Goal: Answer question/provide support: Share knowledge or assist other users

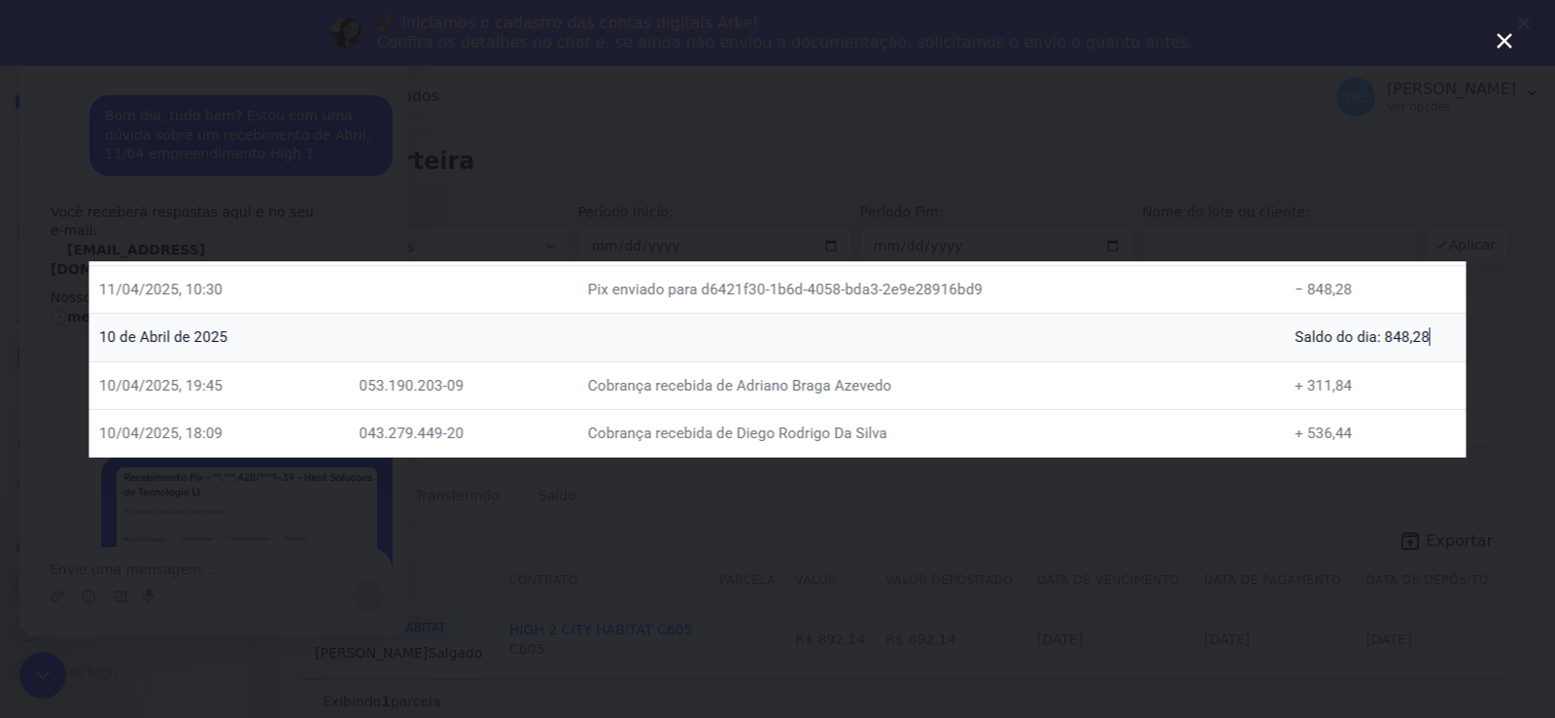
scroll to position [3, 0]
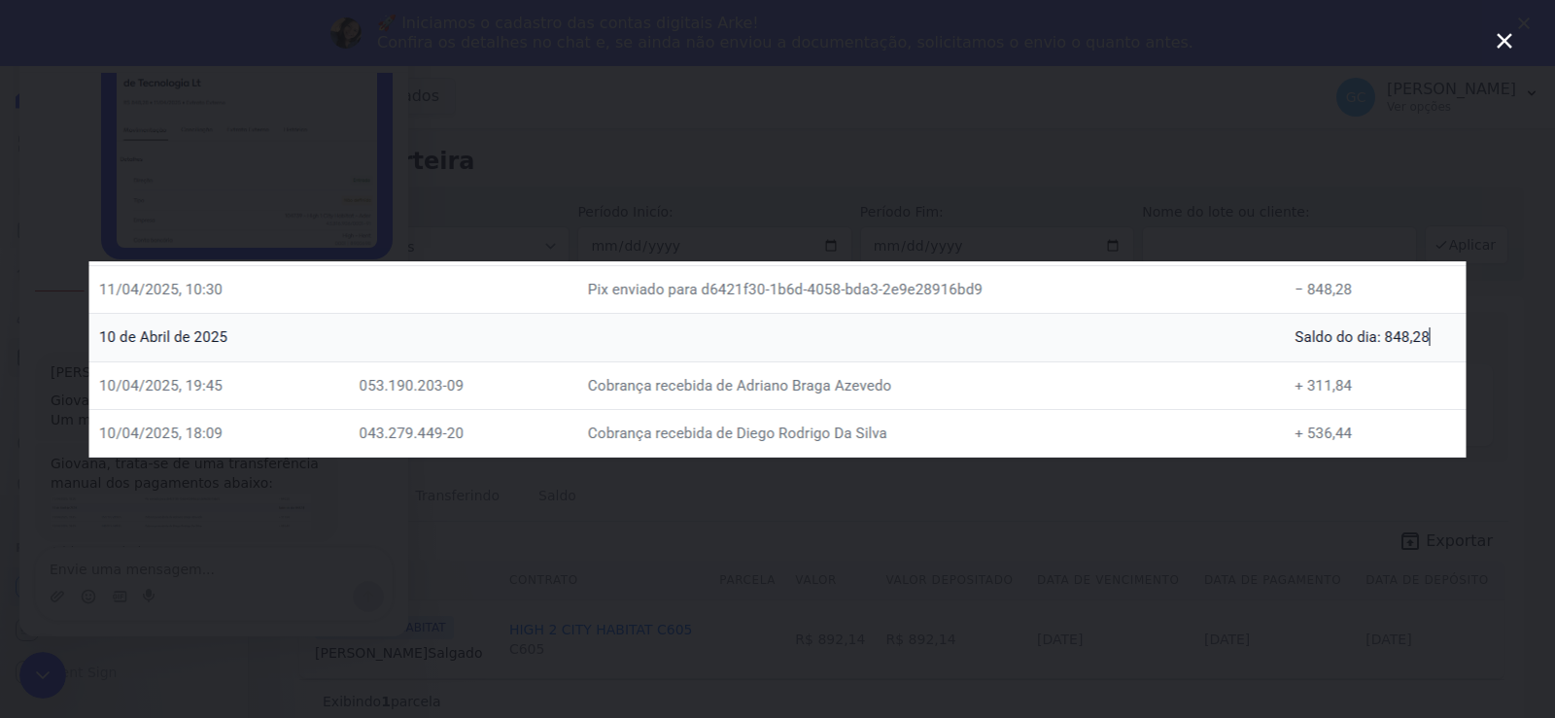
click at [790, 232] on div "Messenger da Intercom" at bounding box center [777, 359] width 1555 height 718
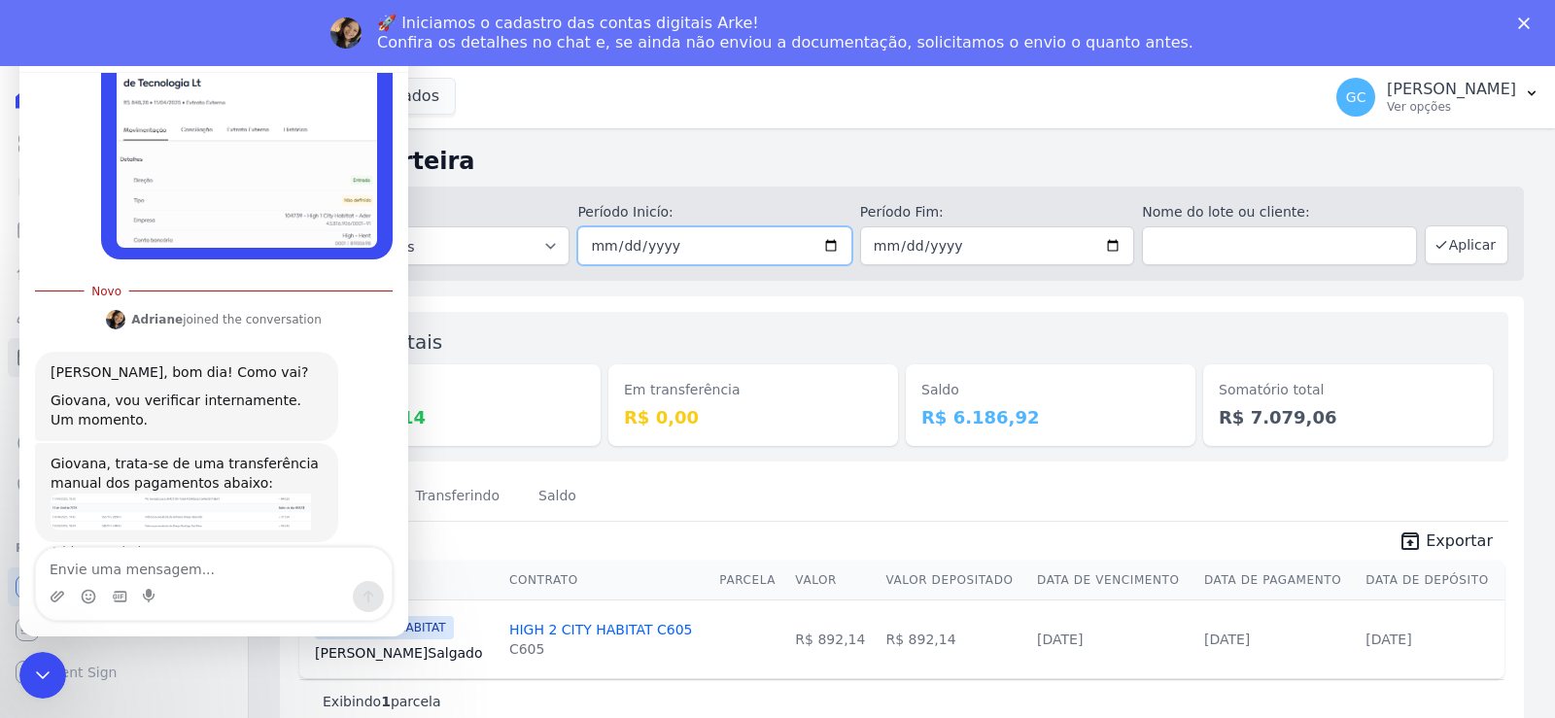
click at [831, 249] on input "2025-04-11" at bounding box center [714, 246] width 274 height 39
type input "2025-04-10"
click at [1484, 240] on button "Aplicar" at bounding box center [1467, 245] width 84 height 39
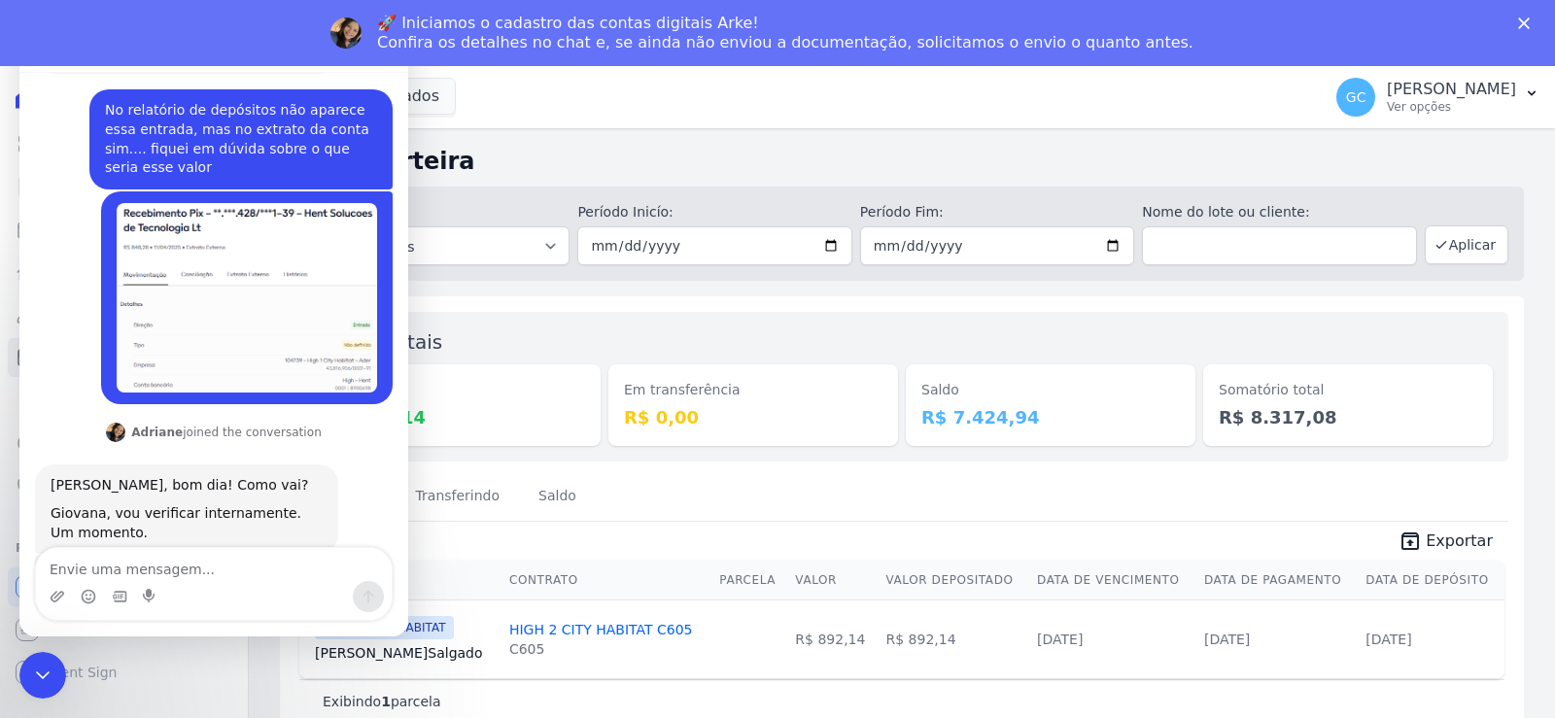
scroll to position [374, 0]
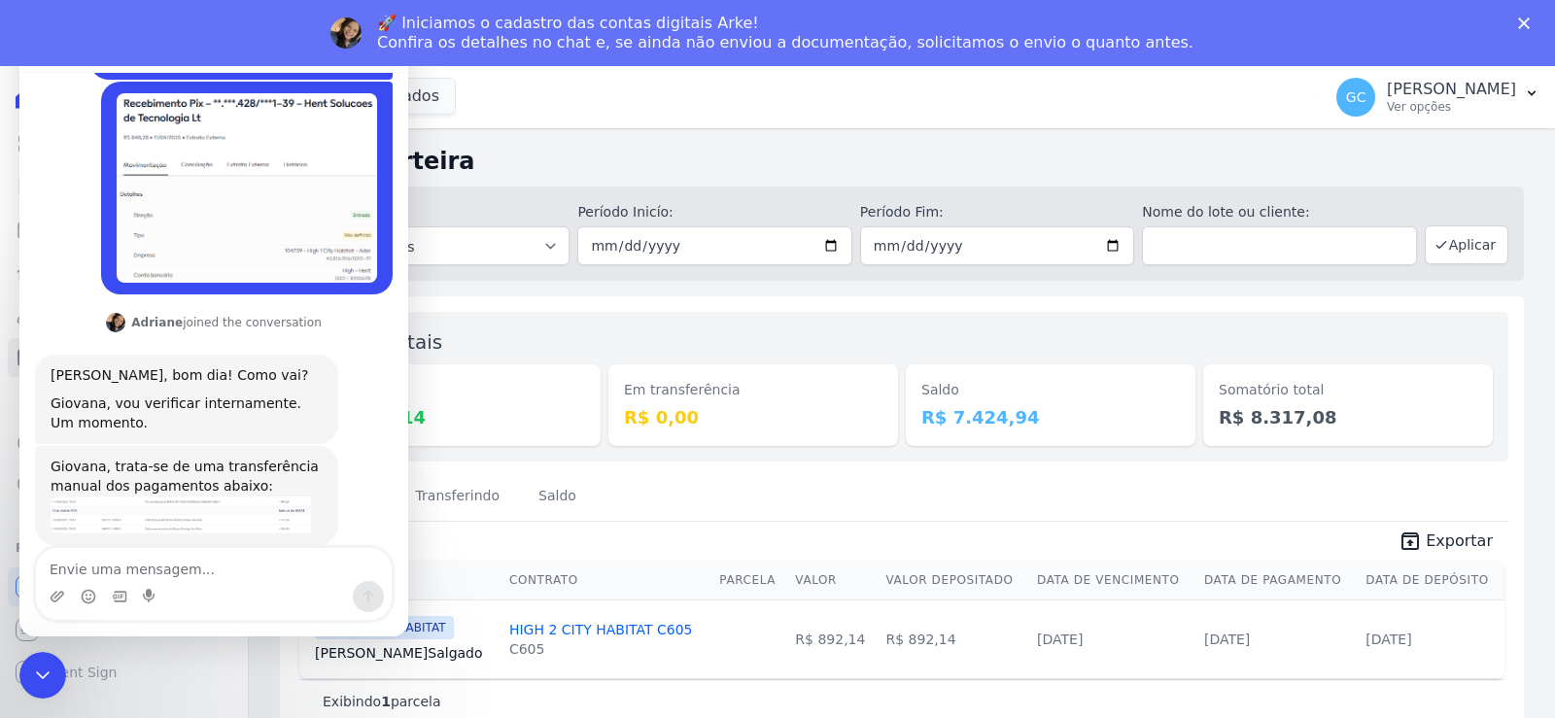
click at [1153, 495] on div "Depositado Transferindo Saldo" at bounding box center [902, 497] width 1213 height 48
click at [199, 497] on img "Adriane diz…" at bounding box center [181, 515] width 261 height 37
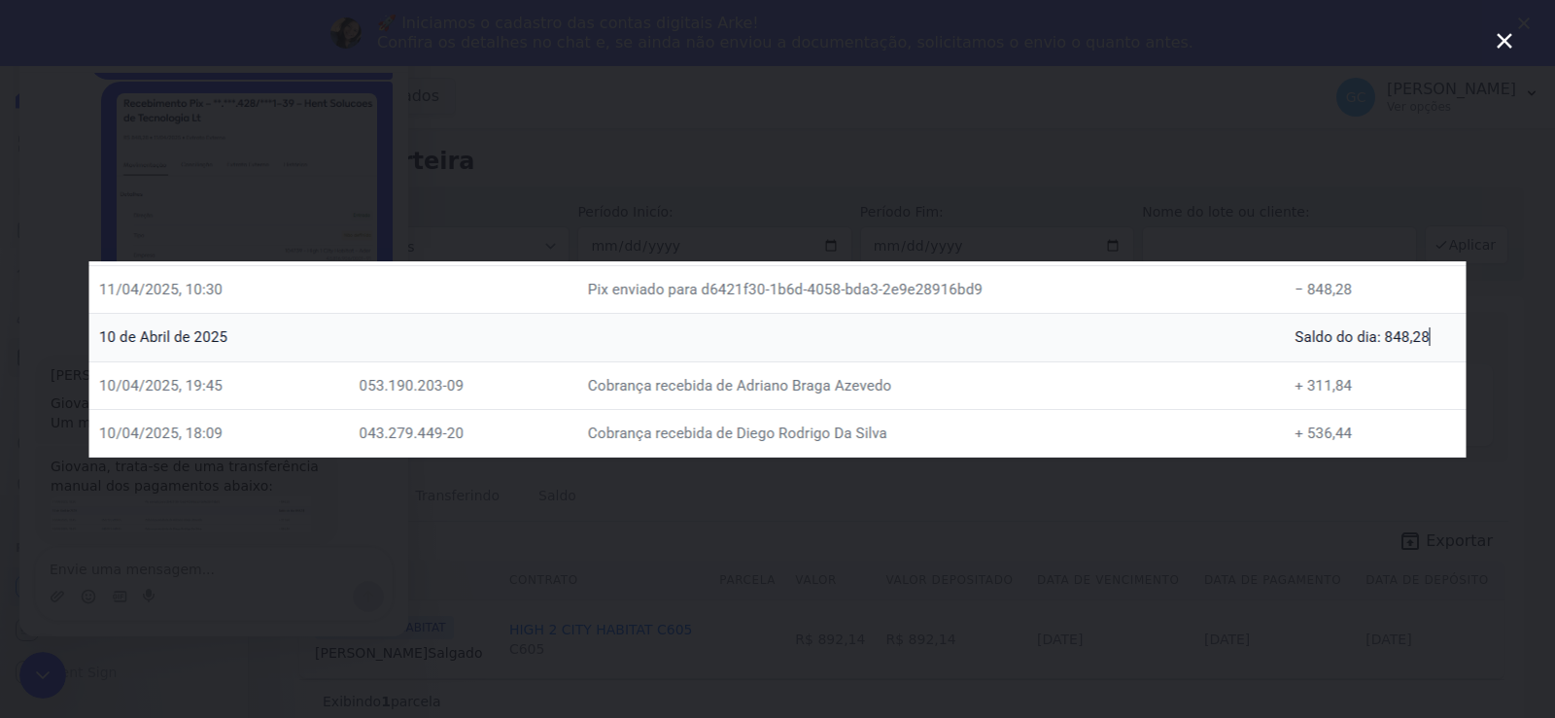
click at [1275, 507] on div "Messenger da Intercom" at bounding box center [777, 359] width 1555 height 718
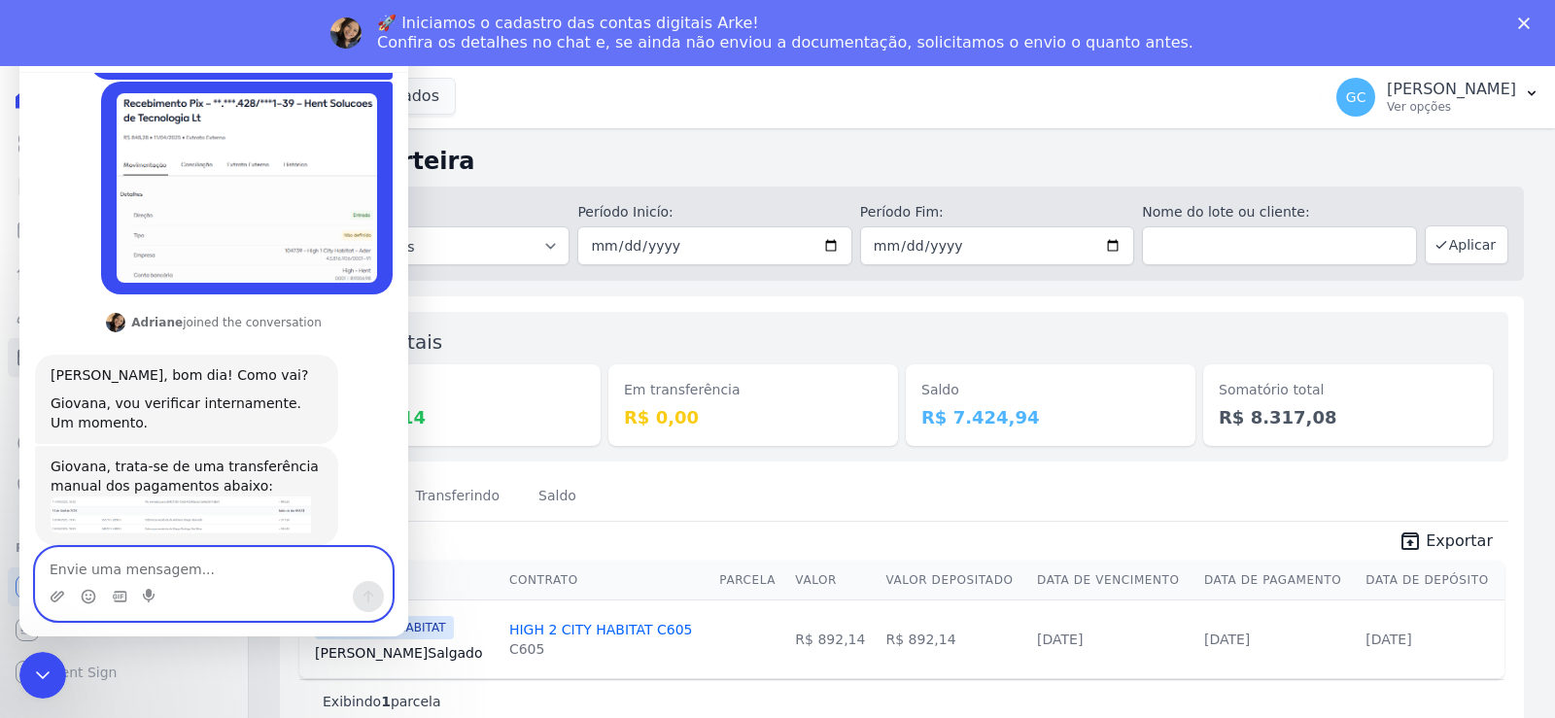
click at [252, 576] on textarea "Envie uma mensagem..." at bounding box center [214, 564] width 356 height 33
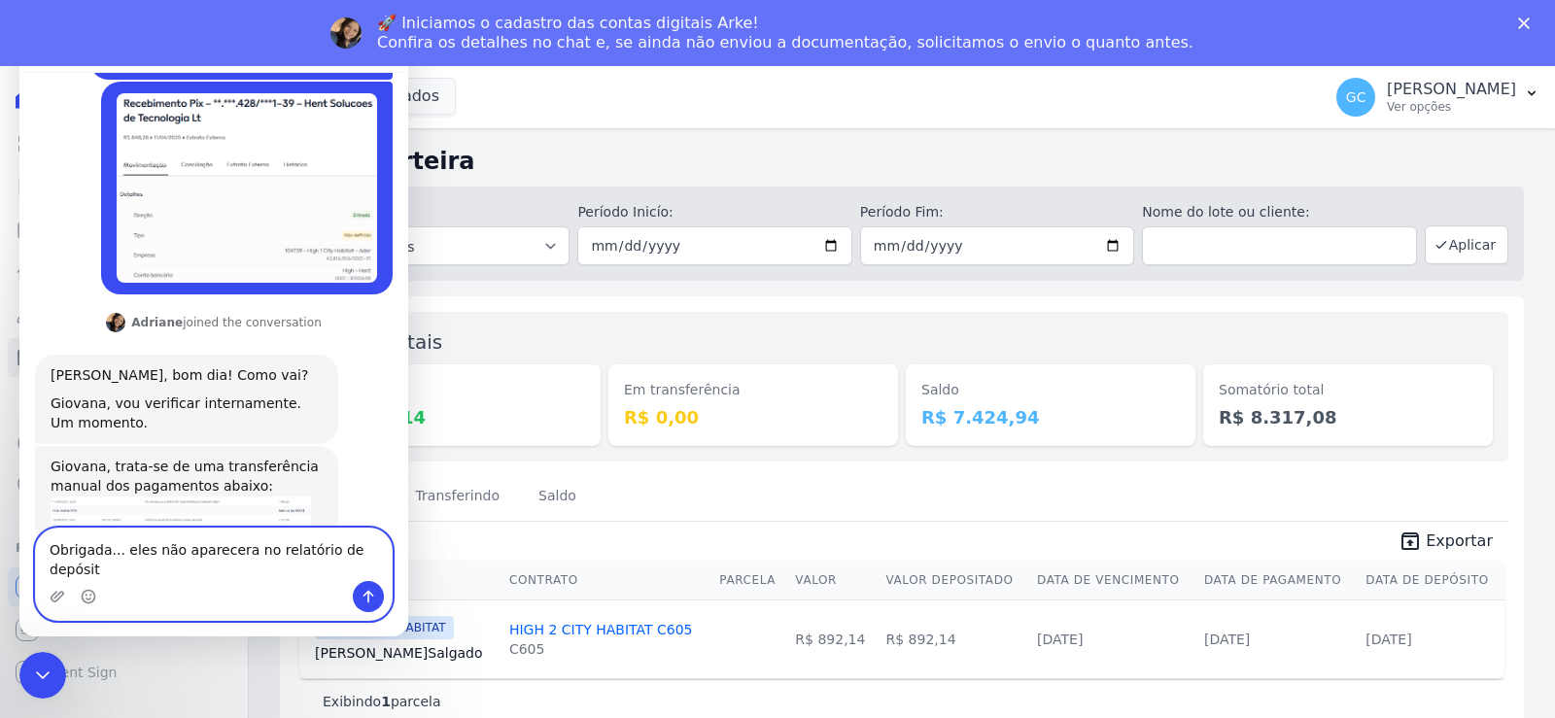
type textarea "Obrigada... eles não aparecera no relatório de depósito"
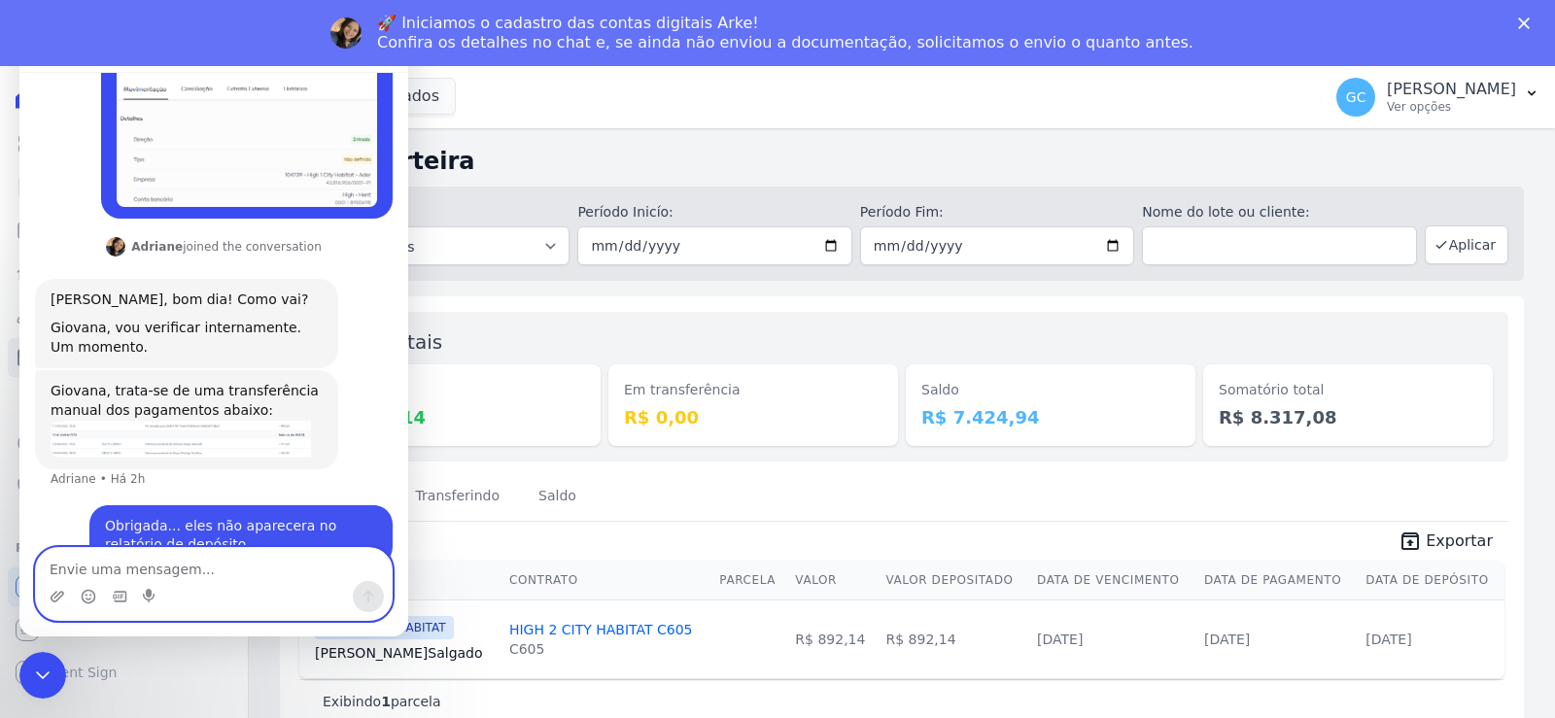
scroll to position [451, 0]
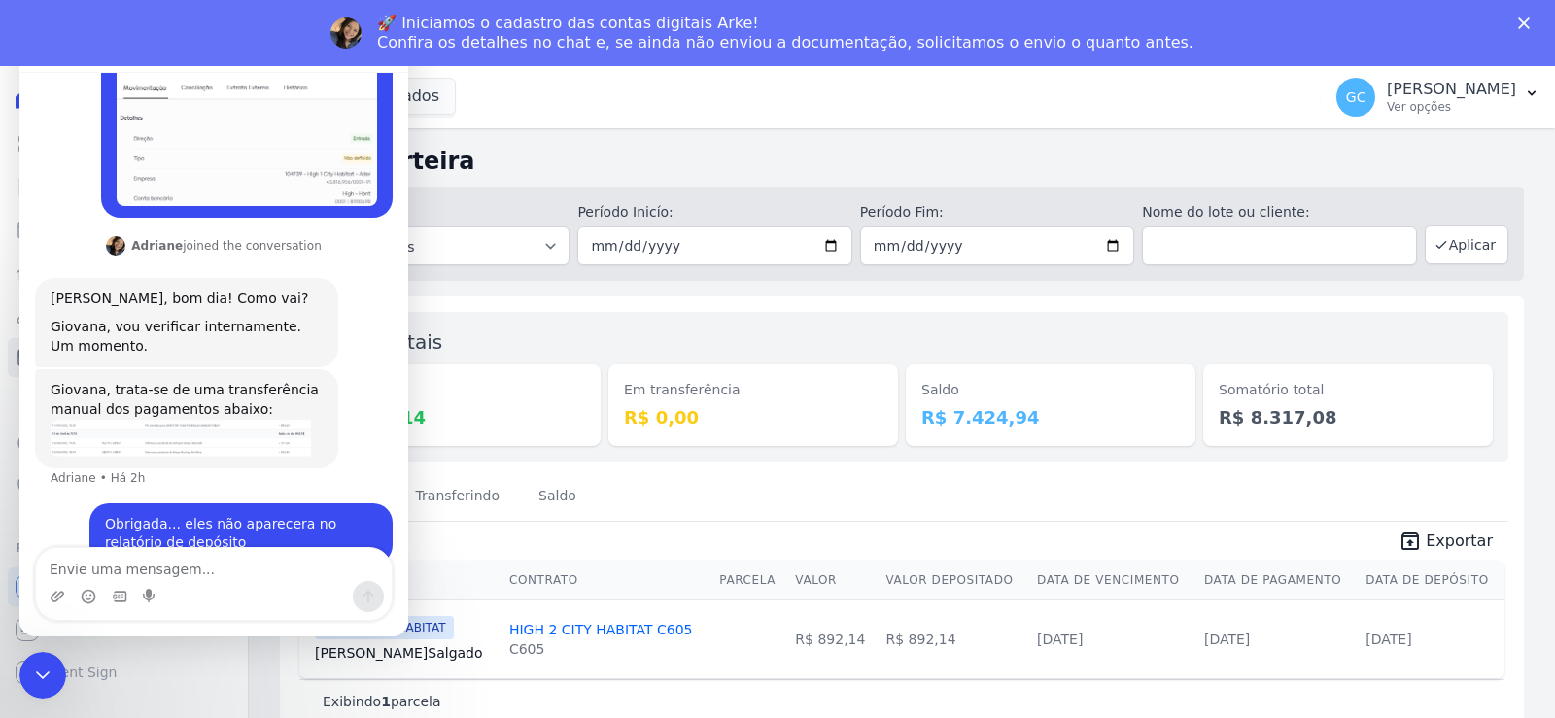
click at [1523, 20] on icon "Fechar" at bounding box center [1525, 23] width 12 height 12
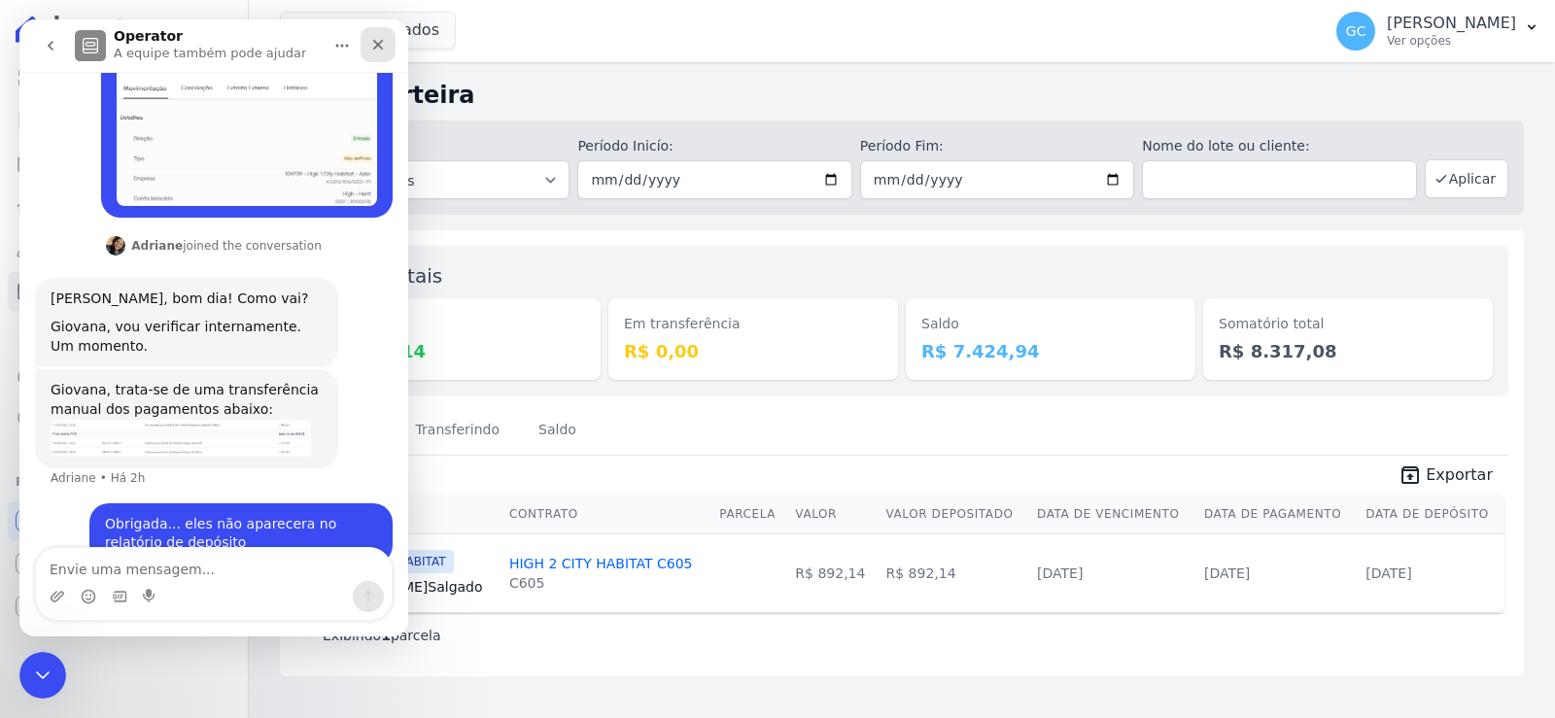
click at [386, 49] on div "Fechar" at bounding box center [378, 44] width 35 height 35
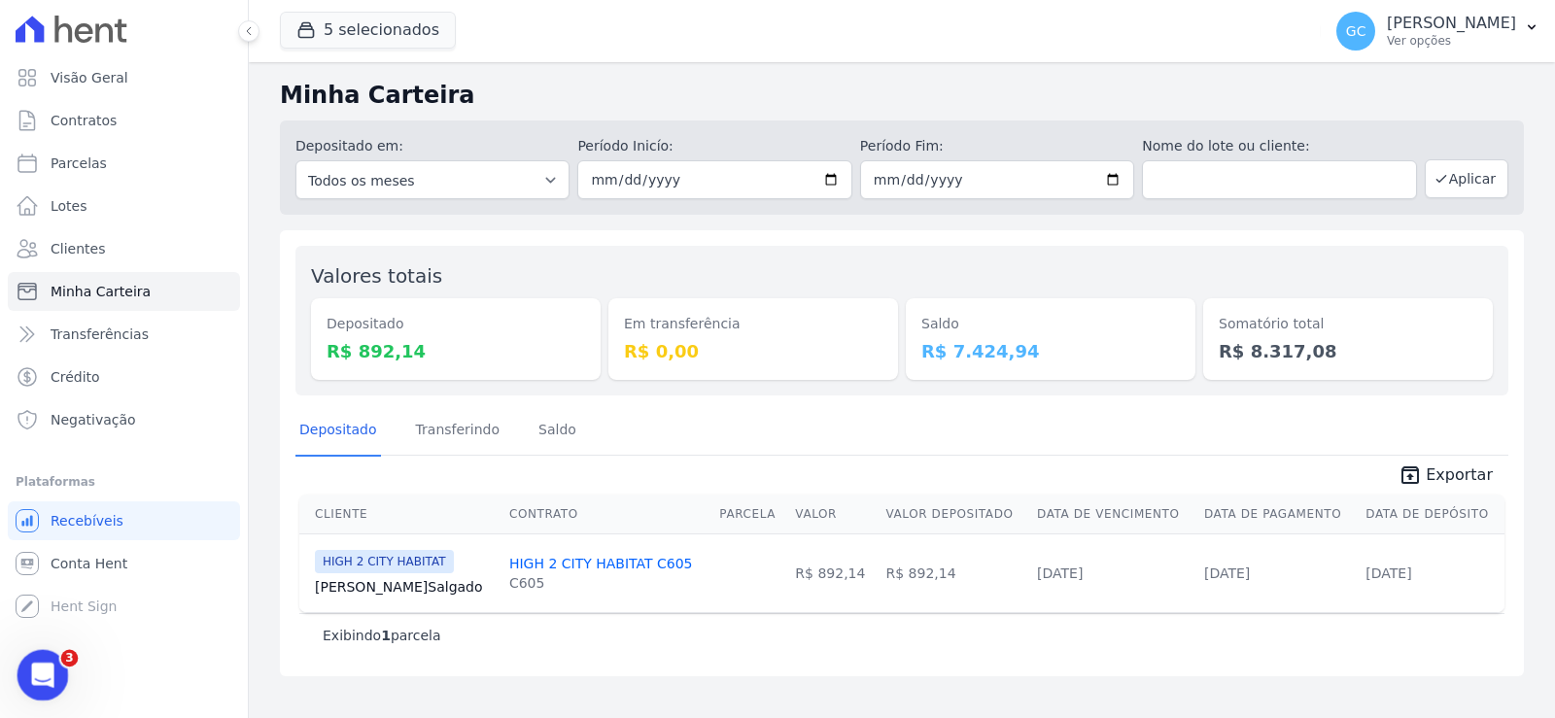
click at [50, 656] on div "Abertura do Messenger da Intercom" at bounding box center [40, 673] width 64 height 64
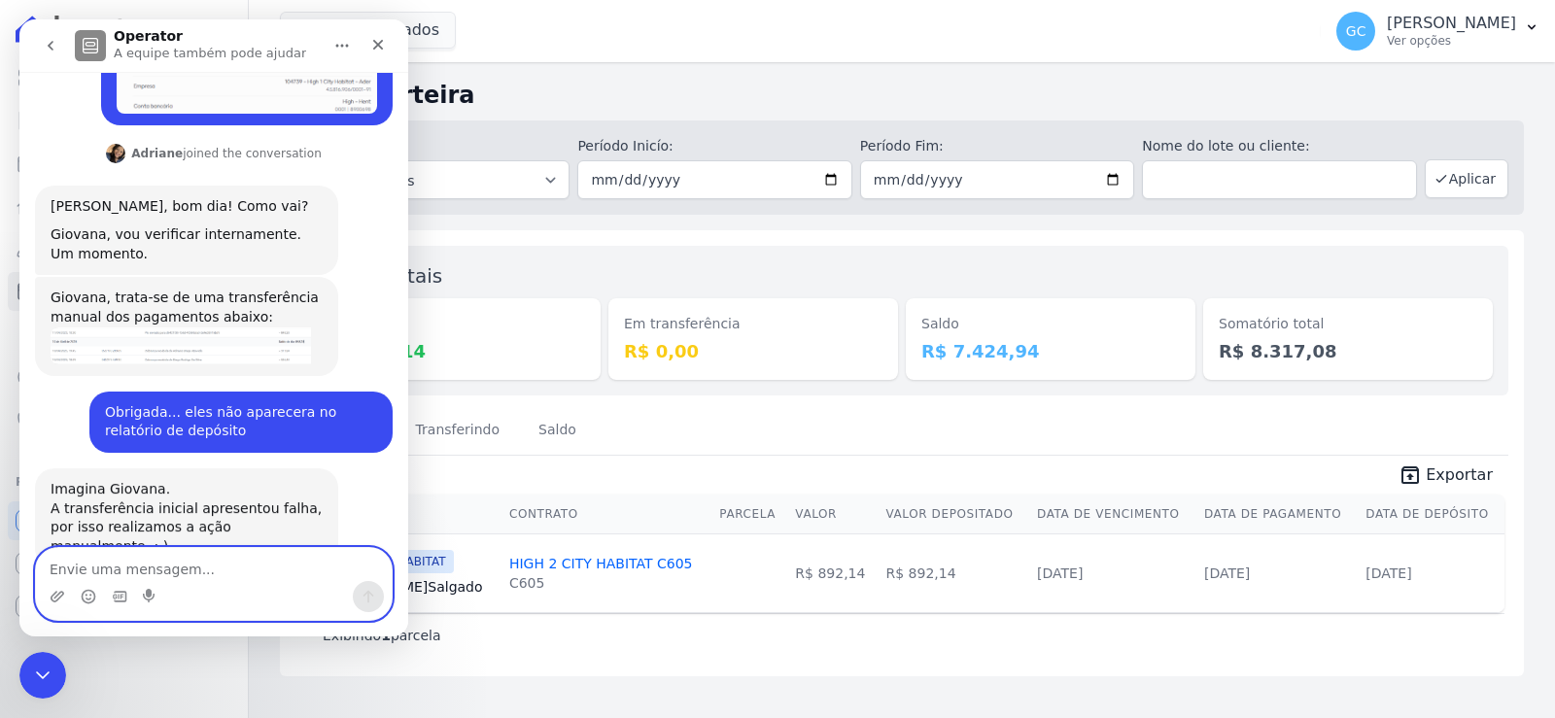
scroll to position [547, 0]
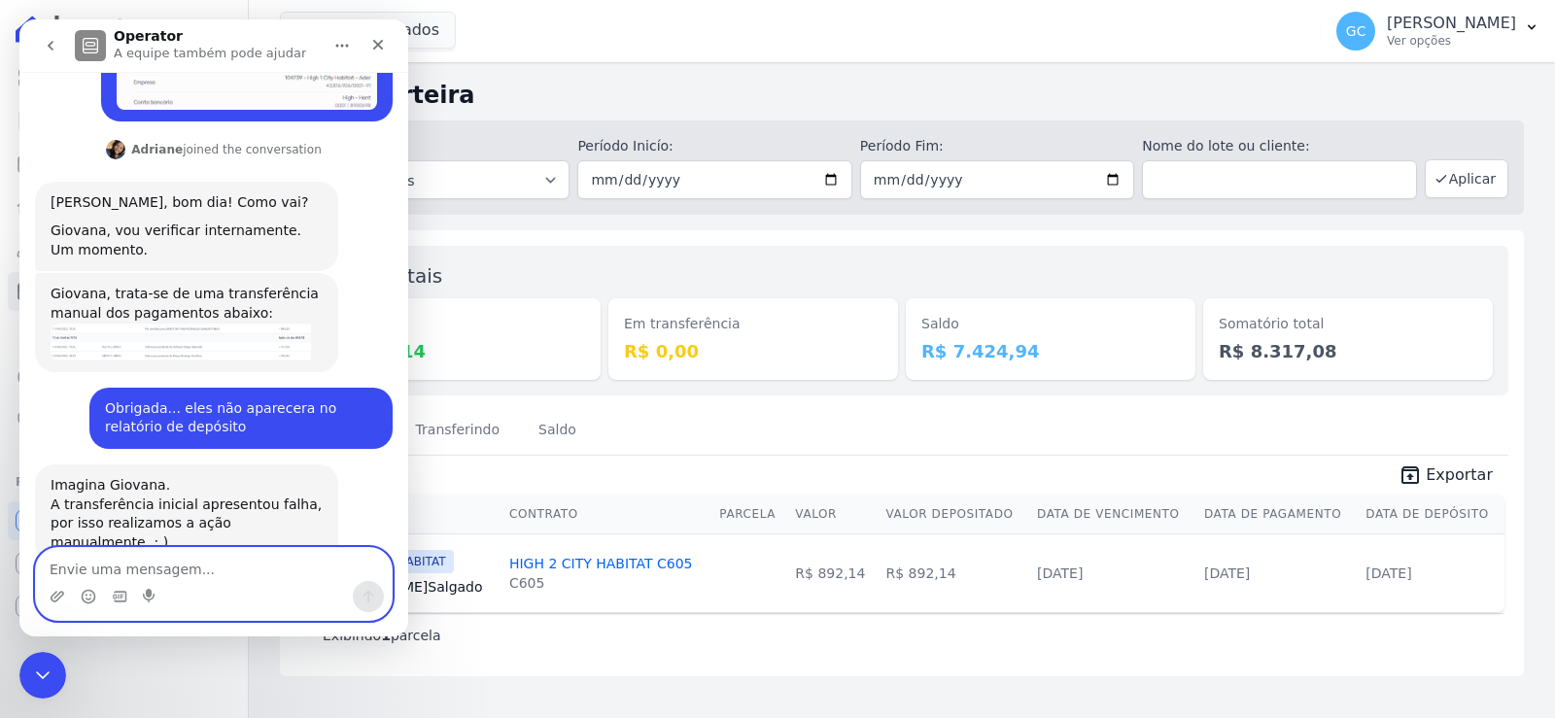
click at [150, 567] on textarea "Envie uma mensagem..." at bounding box center [214, 564] width 356 height 33
type textarea "Tem mais uma nessa situação"
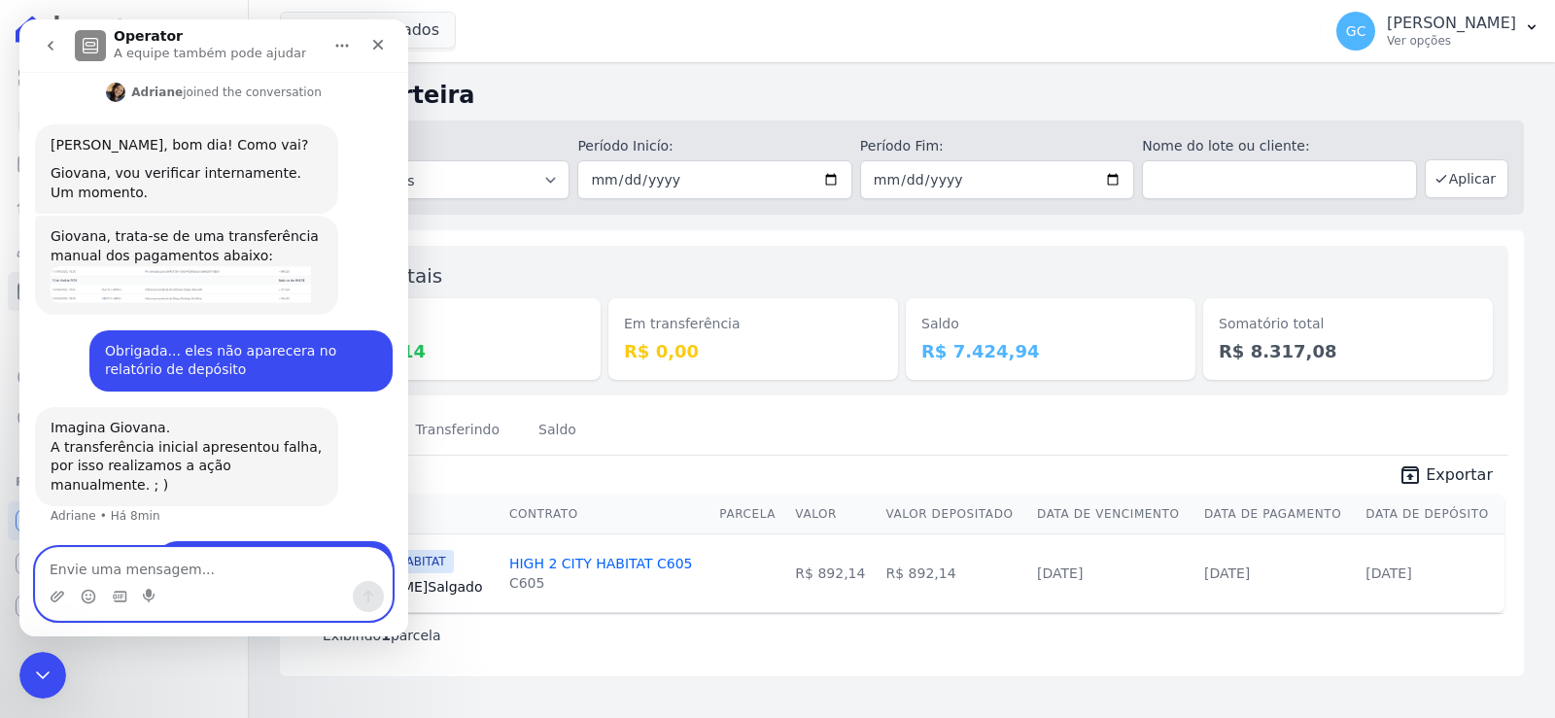
paste textarea "6186.92"
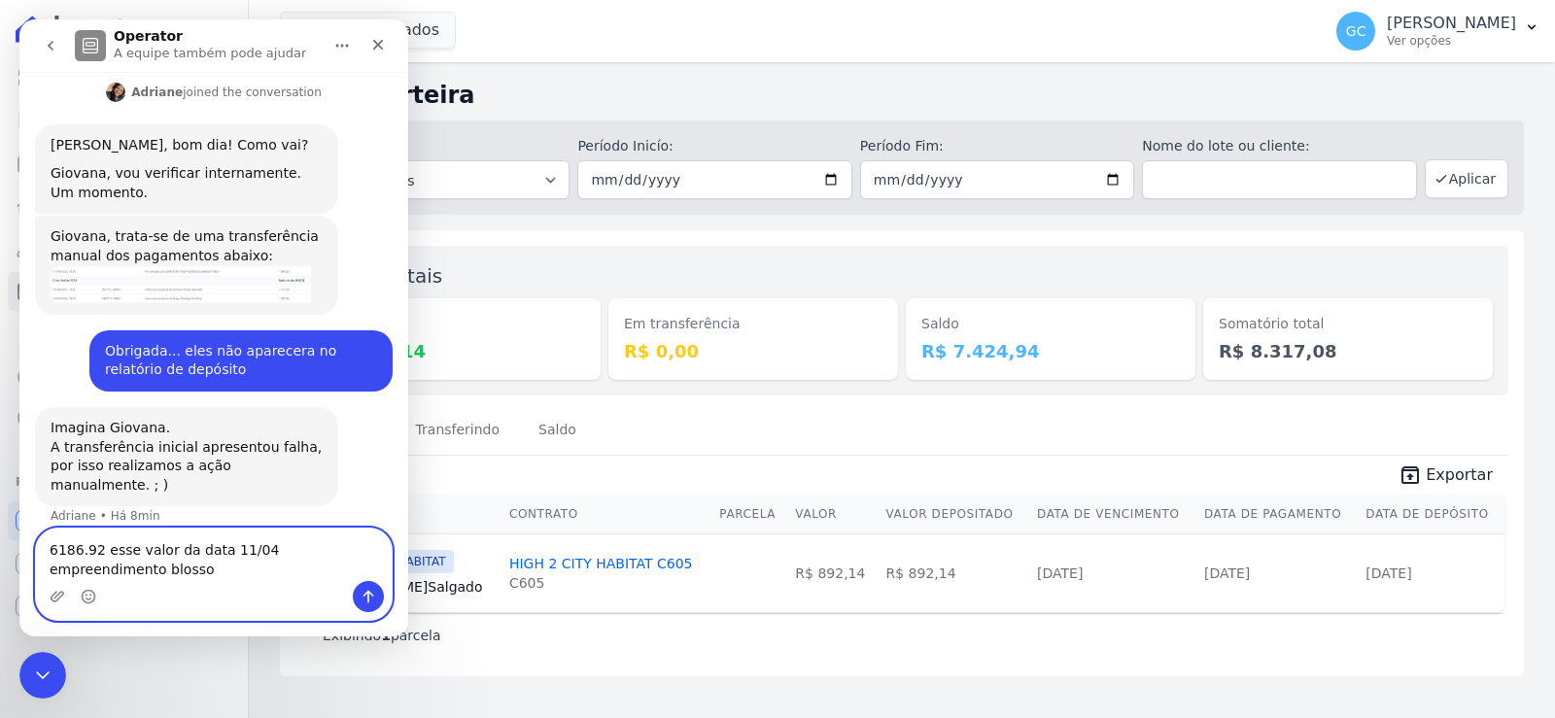
type textarea "6186.92 esse valor da data 11/04 empreendimento blossom"
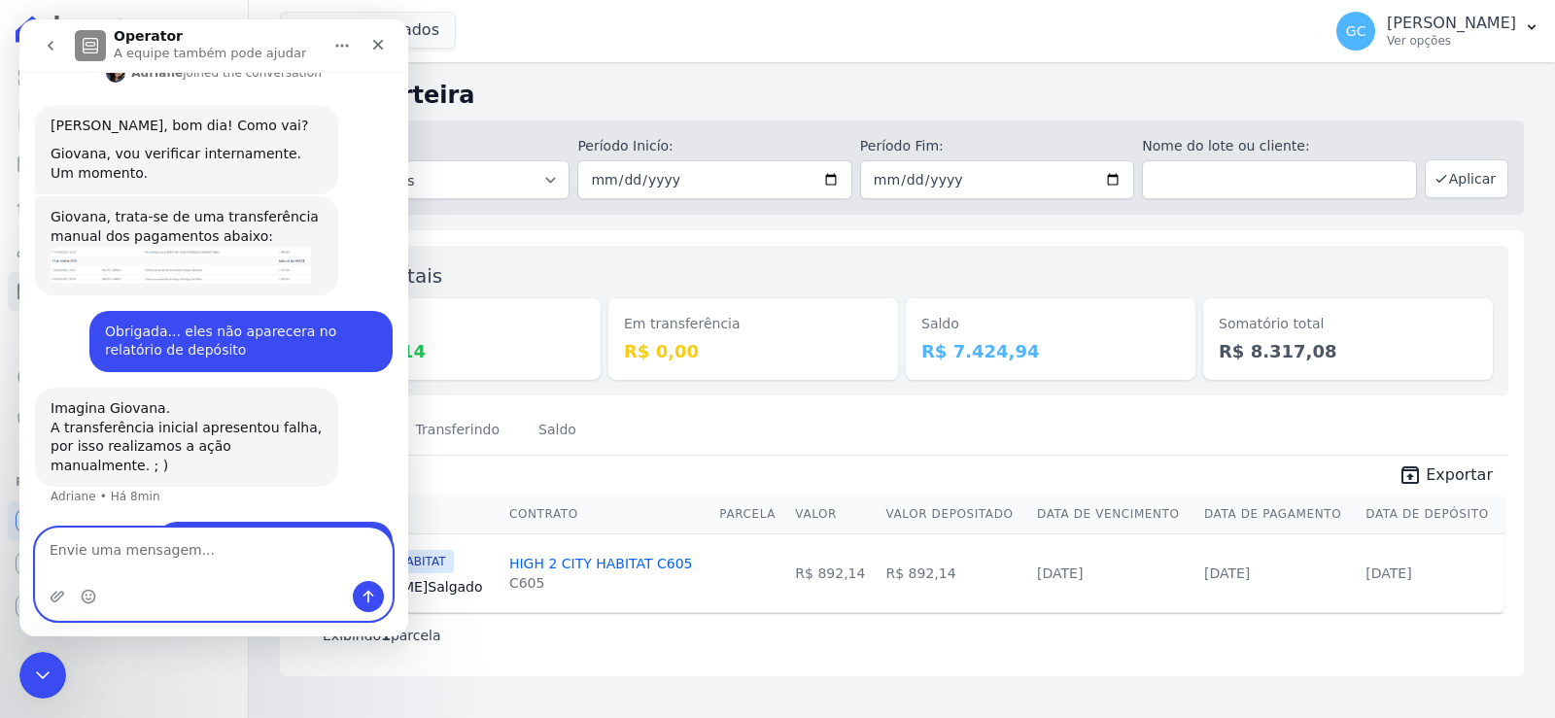
scroll to position [668, 0]
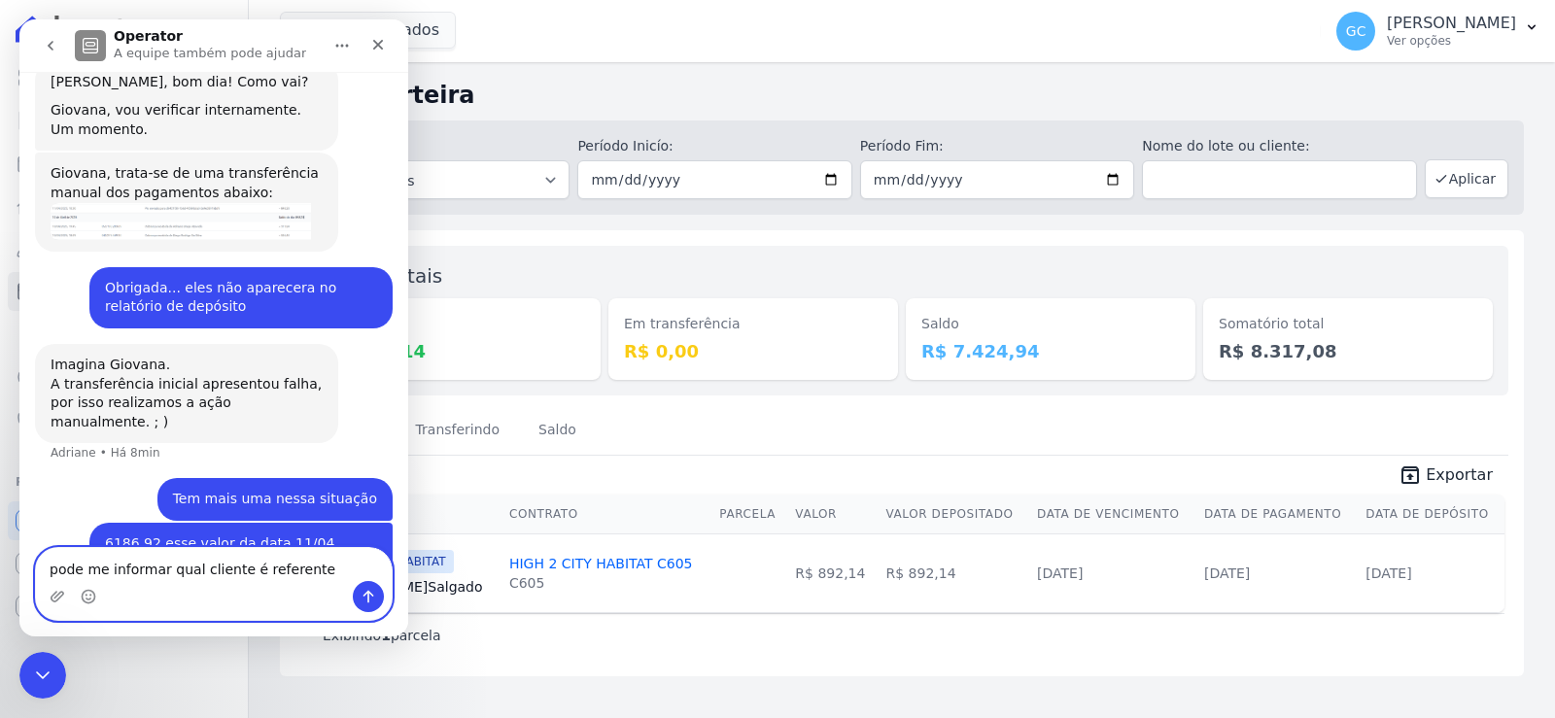
type textarea "pode me informar qual cliente é referente?"
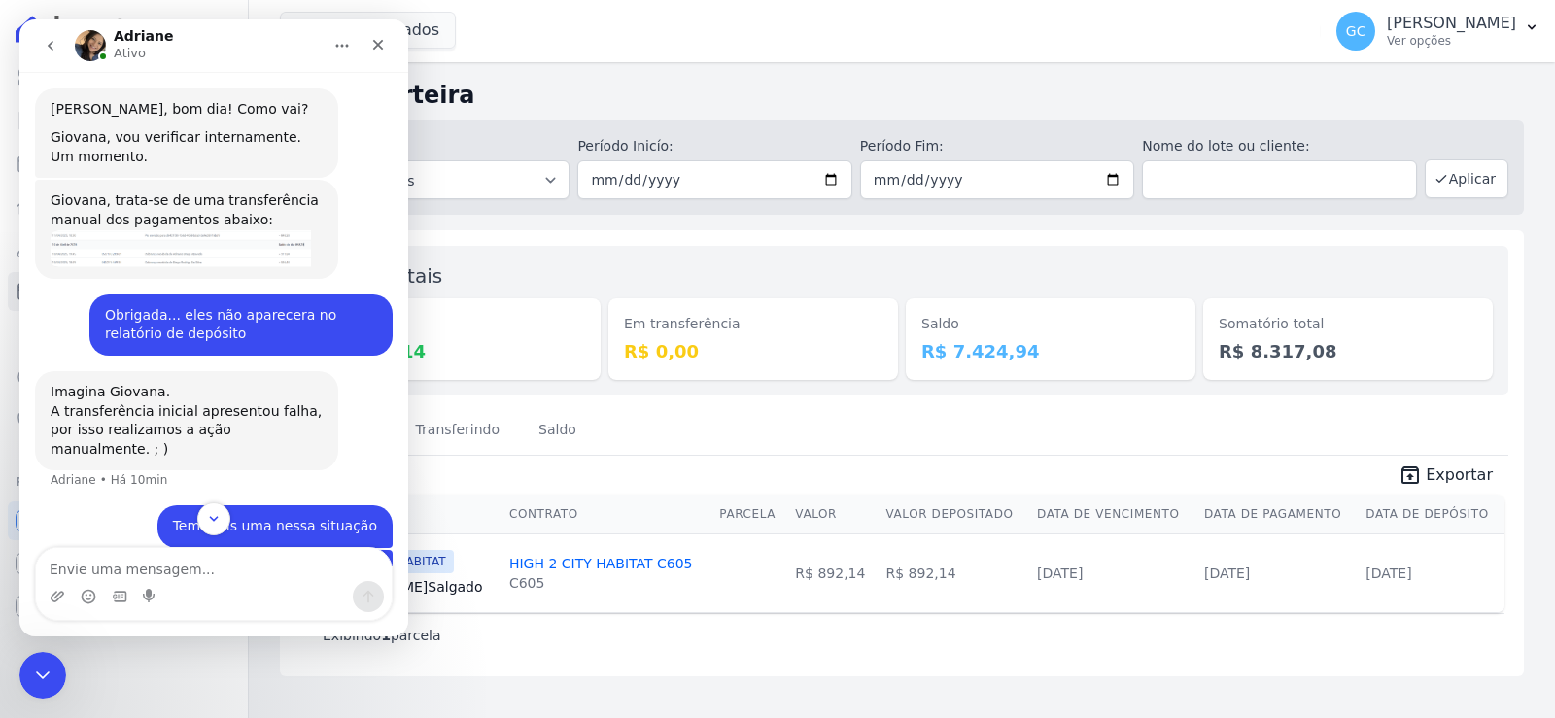
scroll to position [713, 0]
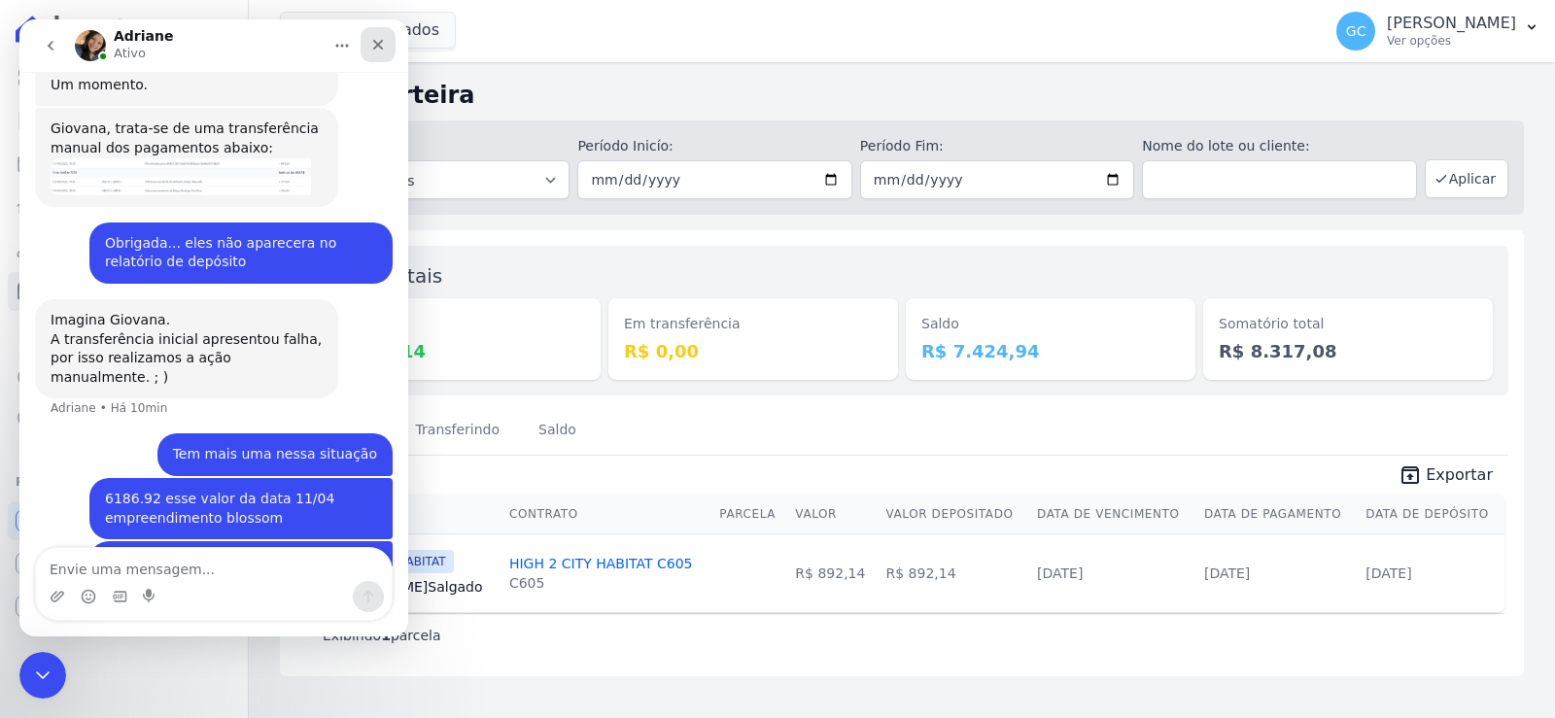
click at [382, 53] on div "Fechar" at bounding box center [378, 44] width 35 height 35
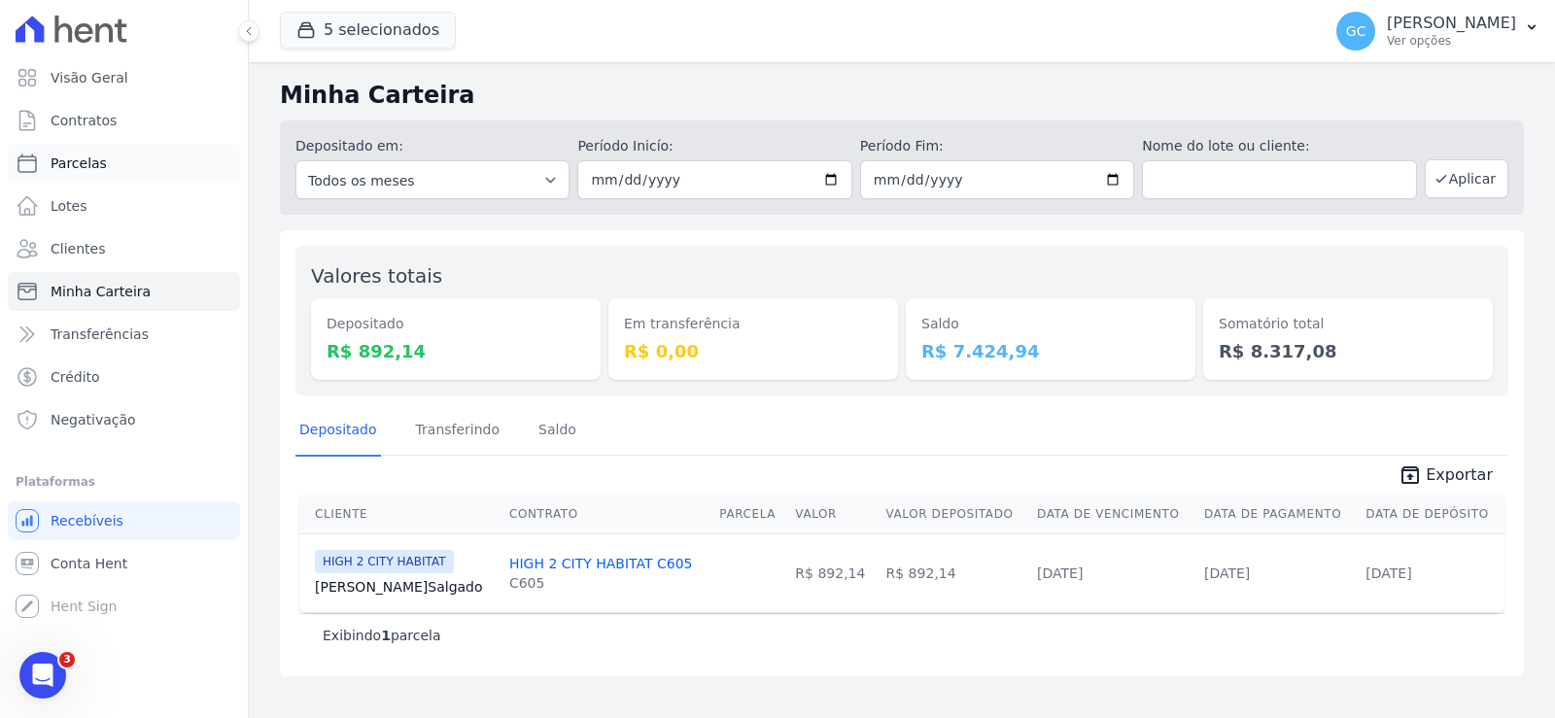
click at [98, 163] on span "Parcelas" at bounding box center [79, 163] width 56 height 19
select select
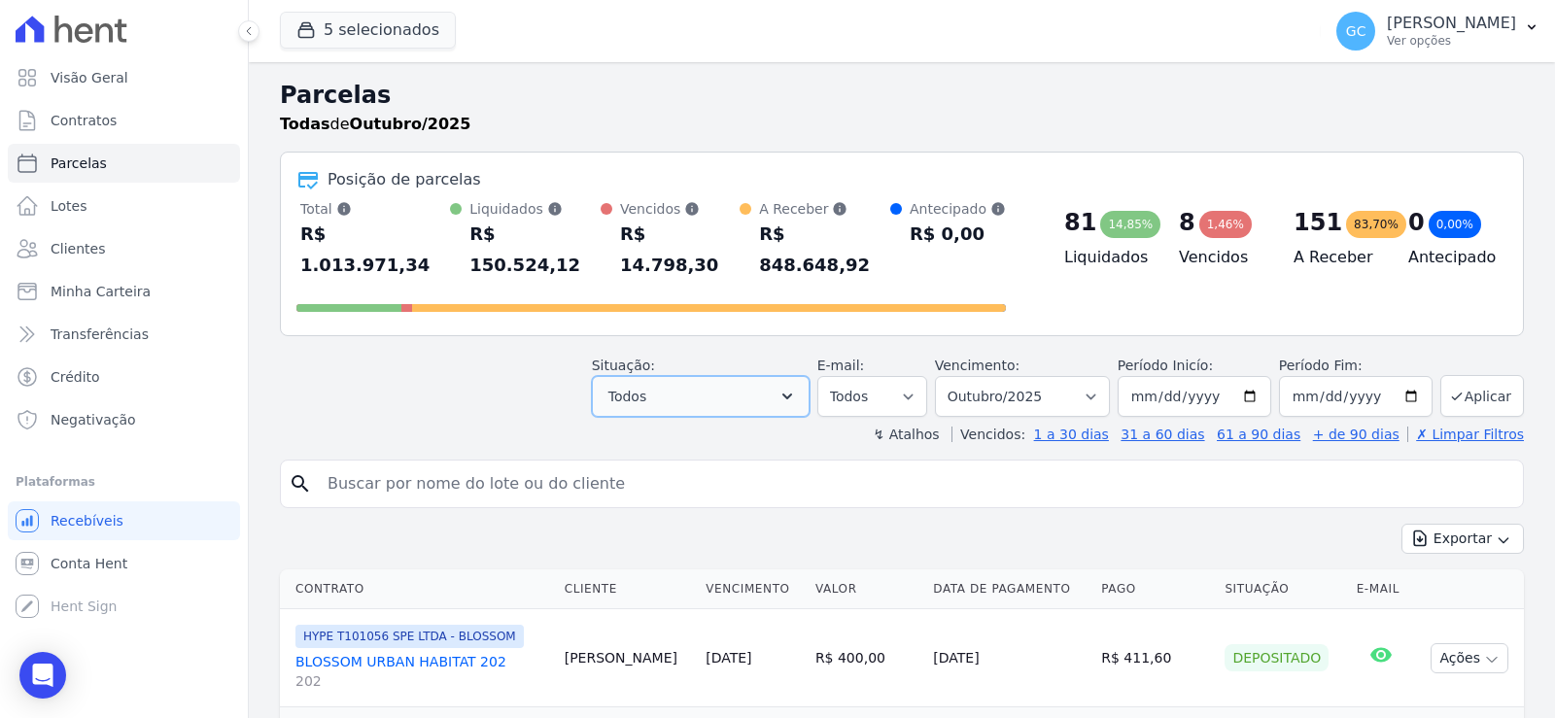
click at [761, 377] on button "Todos" at bounding box center [701, 396] width 218 height 41
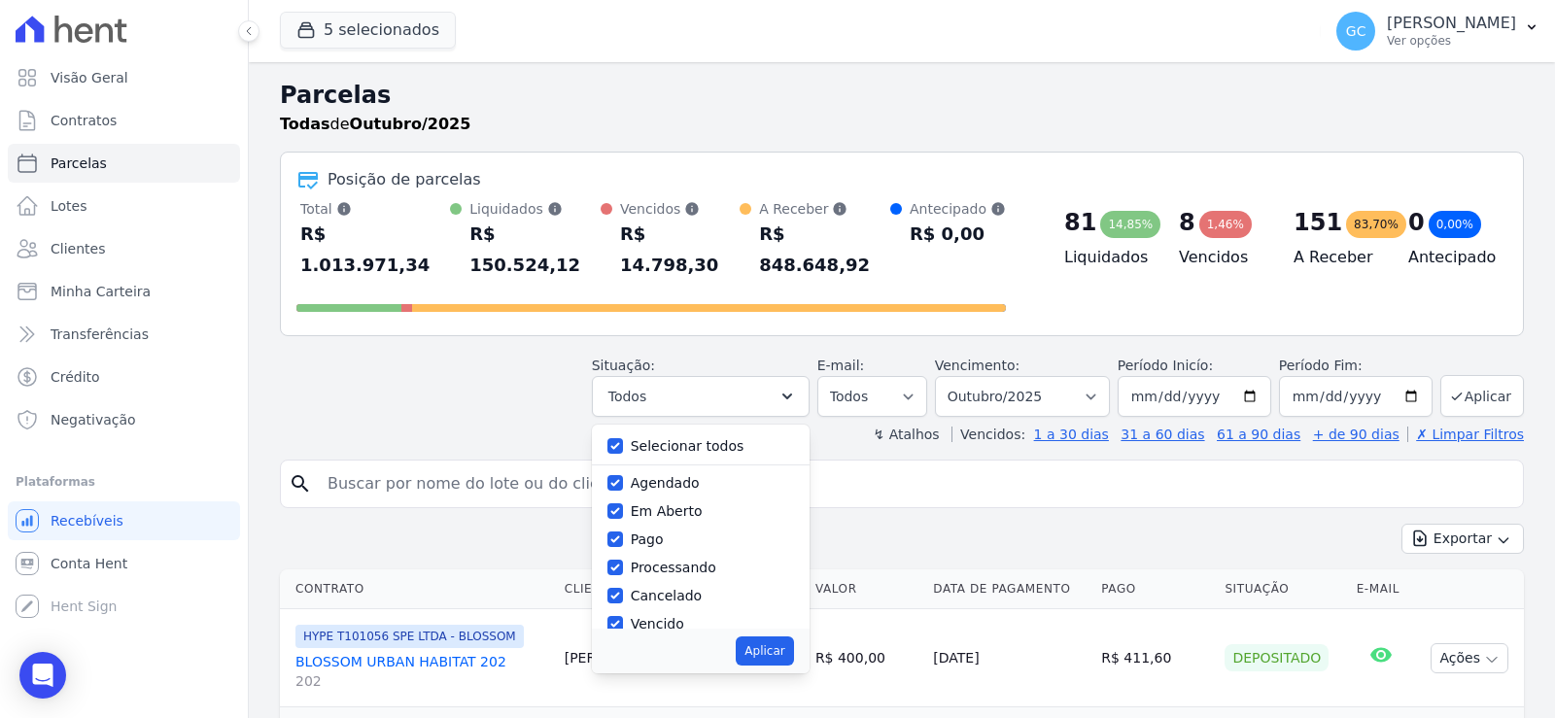
click at [728, 438] on label "Selecionar todos" at bounding box center [688, 446] width 114 height 16
click at [623, 438] on input "Selecionar todos" at bounding box center [616, 446] width 16 height 16
checkbox input "false"
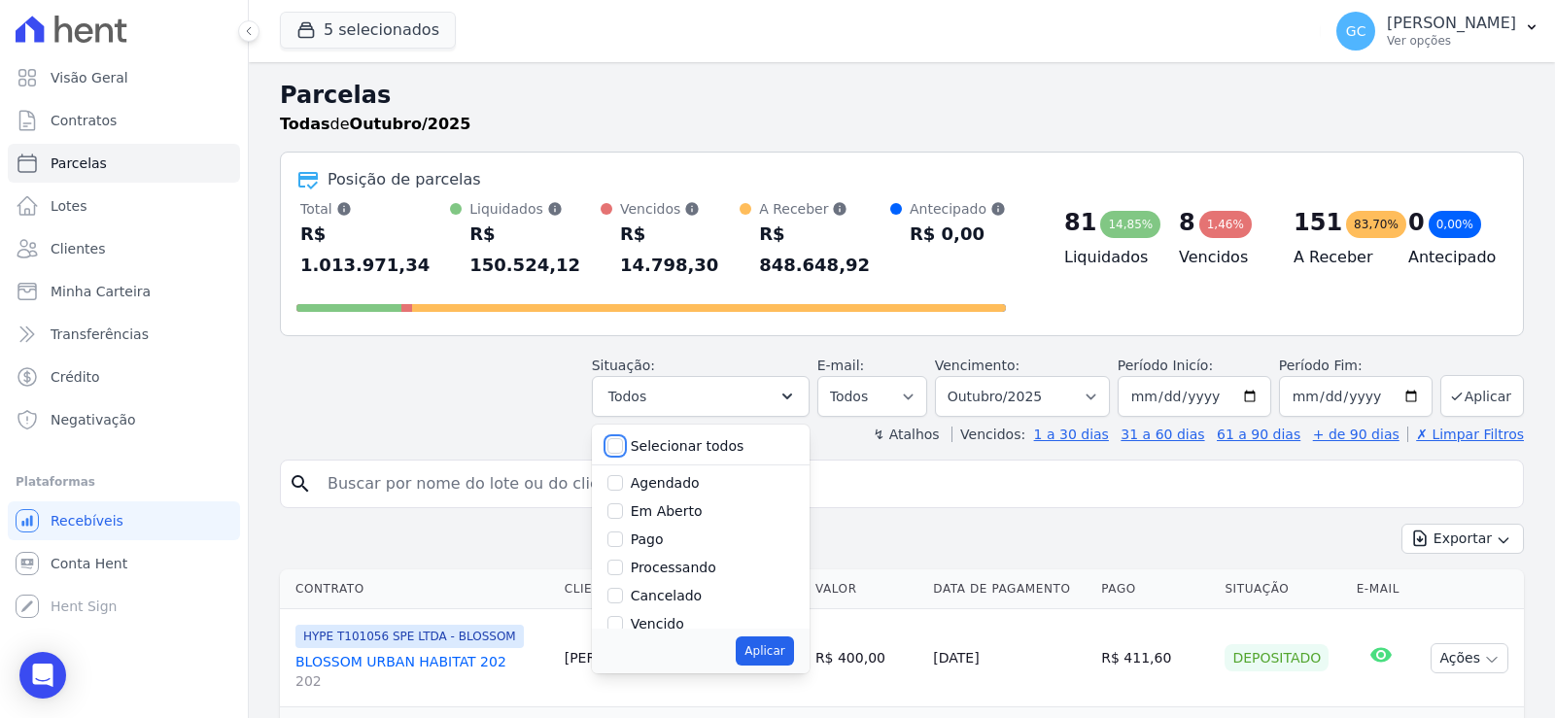
checkbox input "false"
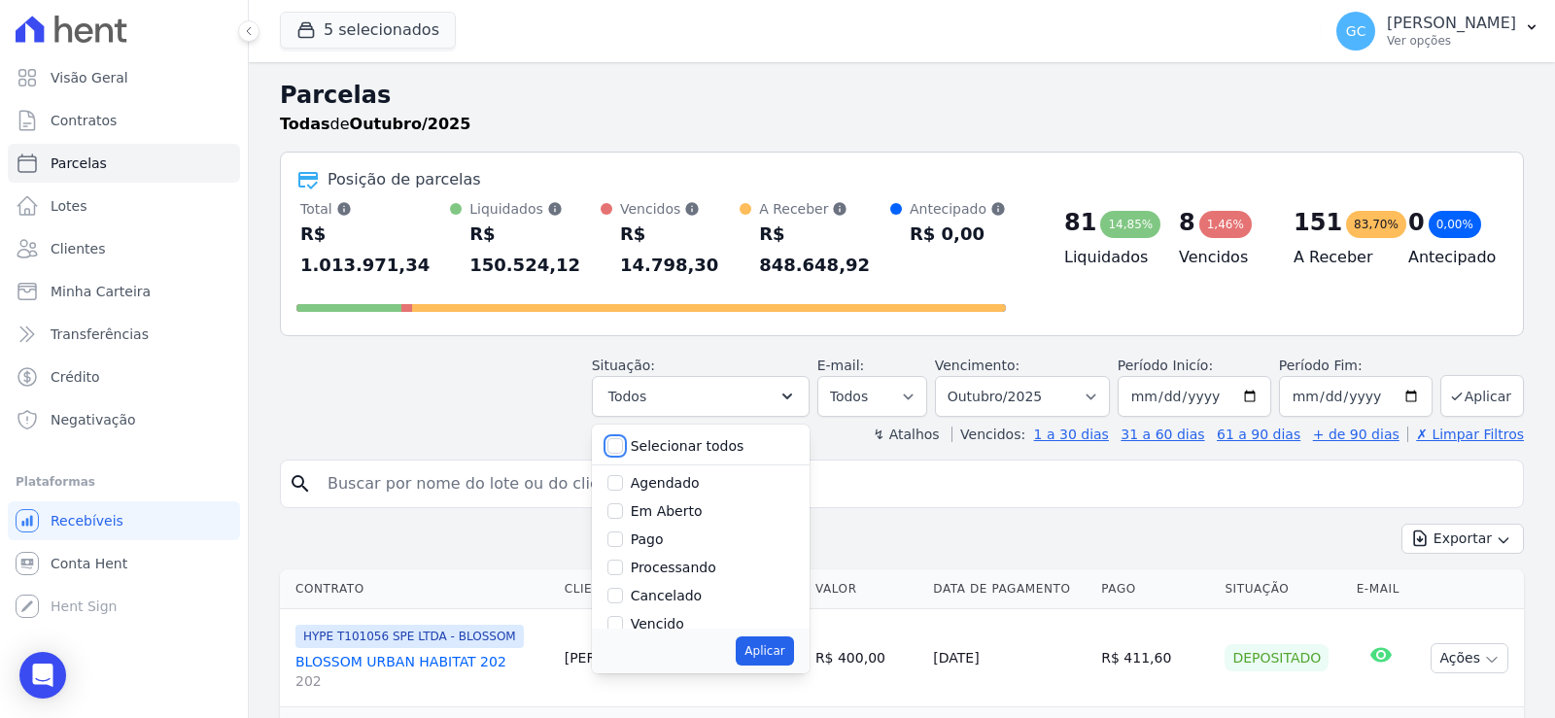
checkbox input "false"
click at [673, 526] on div "Pago" at bounding box center [701, 540] width 187 height 28
click at [623, 532] on input "Pago" at bounding box center [616, 540] width 16 height 16
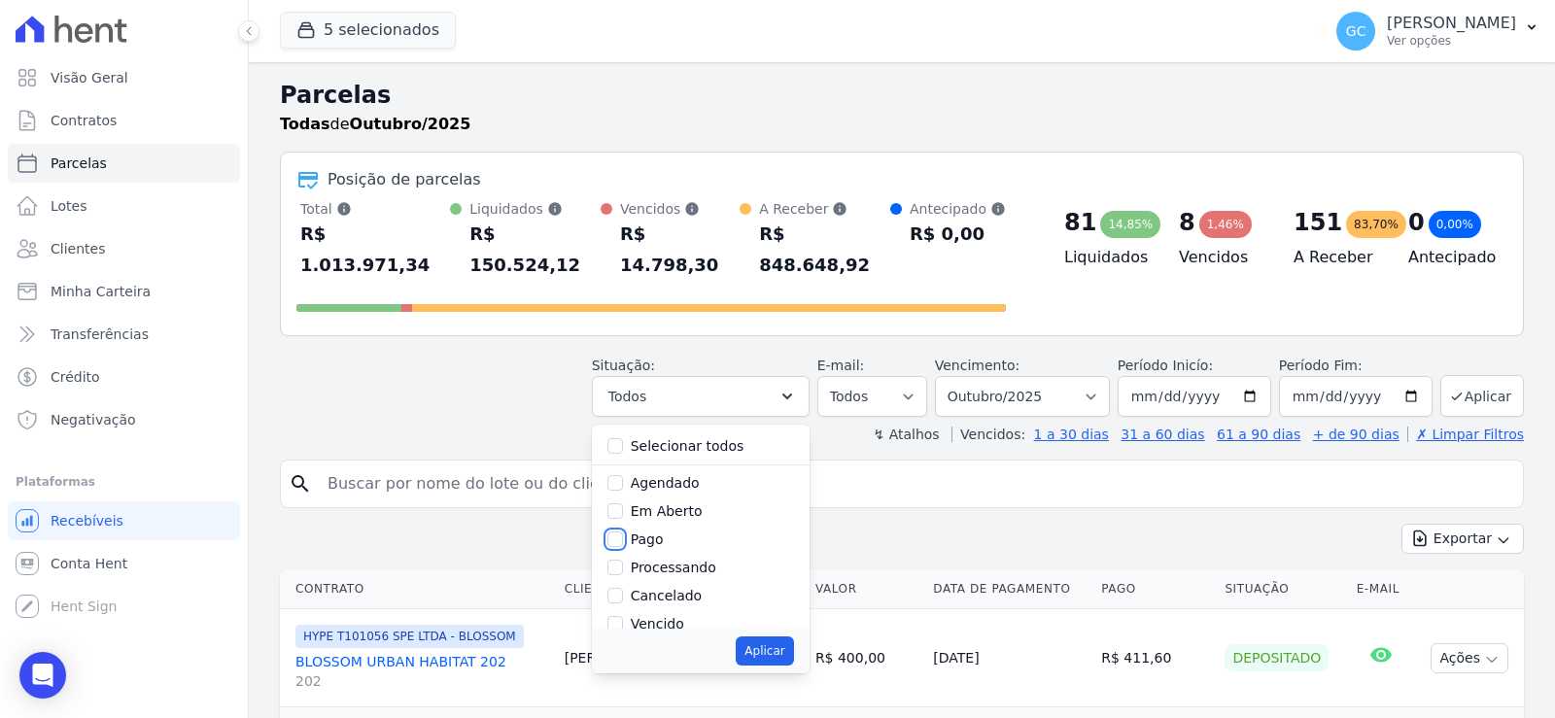
checkbox input "true"
click at [779, 637] on button "Aplicar" at bounding box center [764, 651] width 57 height 29
select select "paid"
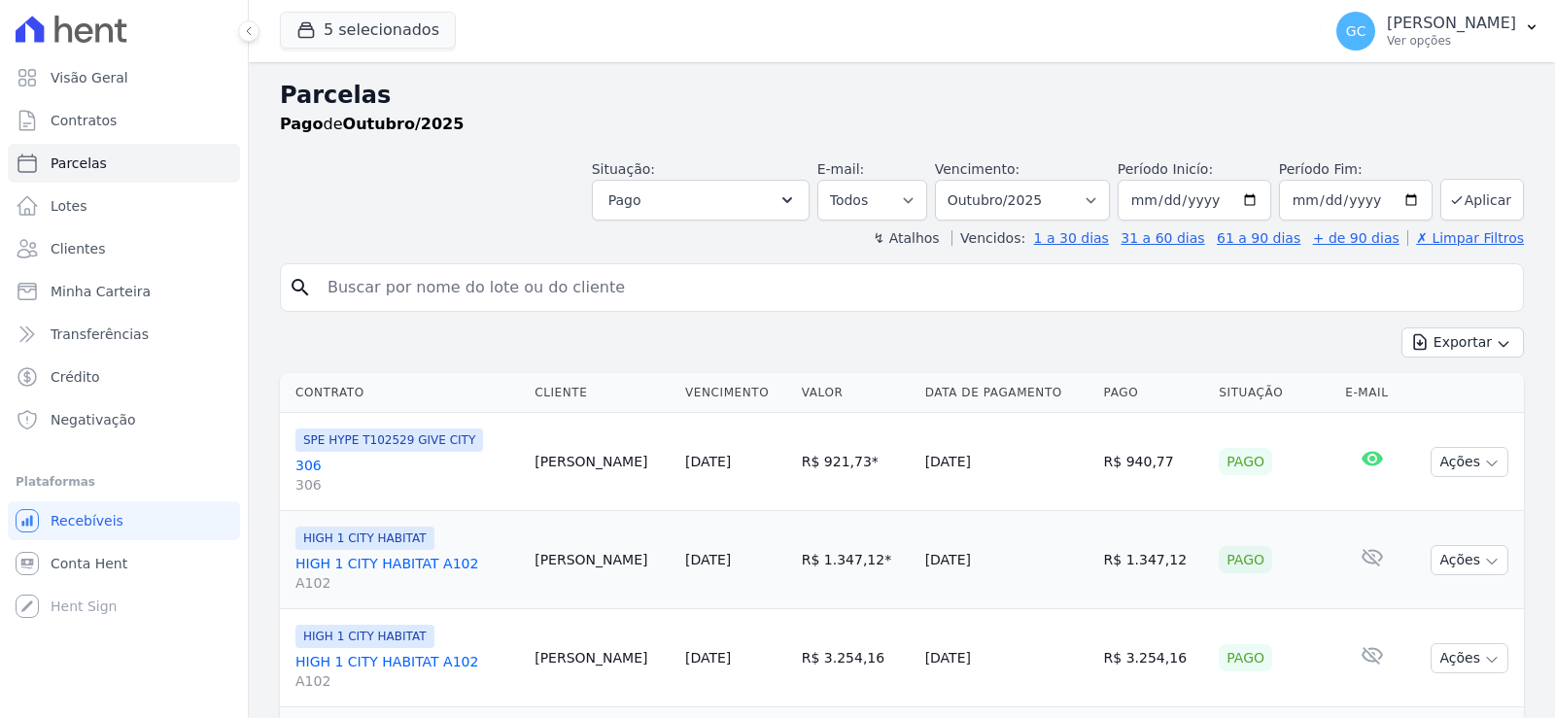
select select
click at [1097, 199] on select "Filtrar por período ──────── Todos os meses Janeiro/2024 Fevereiro/2024 Março/2…" at bounding box center [1022, 200] width 175 height 41
select select "04/2024"
click at [948, 180] on select "Filtrar por período ──────── Todos os meses Janeiro/2024 Fevereiro/2024 Março/2…" at bounding box center [1022, 200] width 175 height 41
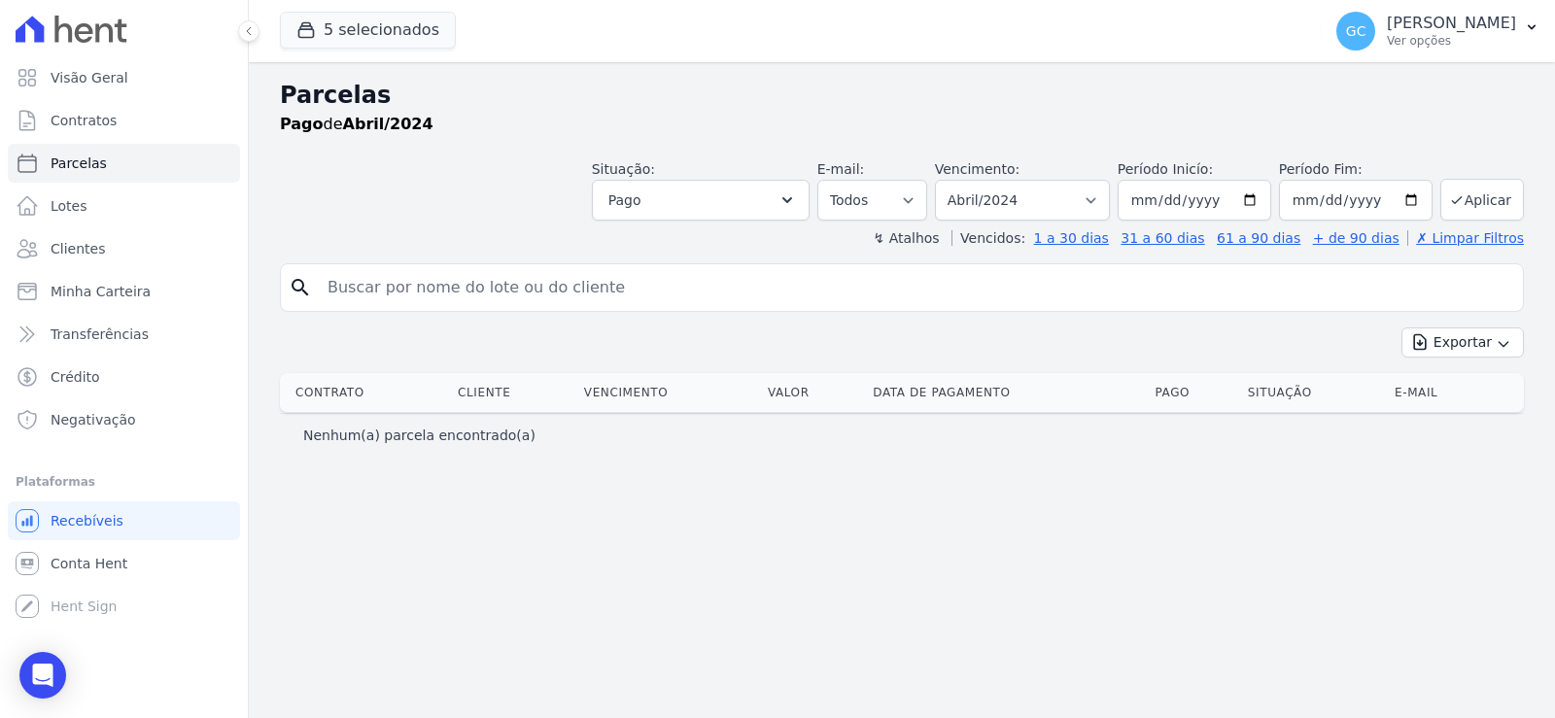
select select
click at [1485, 201] on button "Aplicar" at bounding box center [1483, 200] width 84 height 42
select select
click at [384, 31] on button "5 selecionados" at bounding box center [368, 30] width 176 height 37
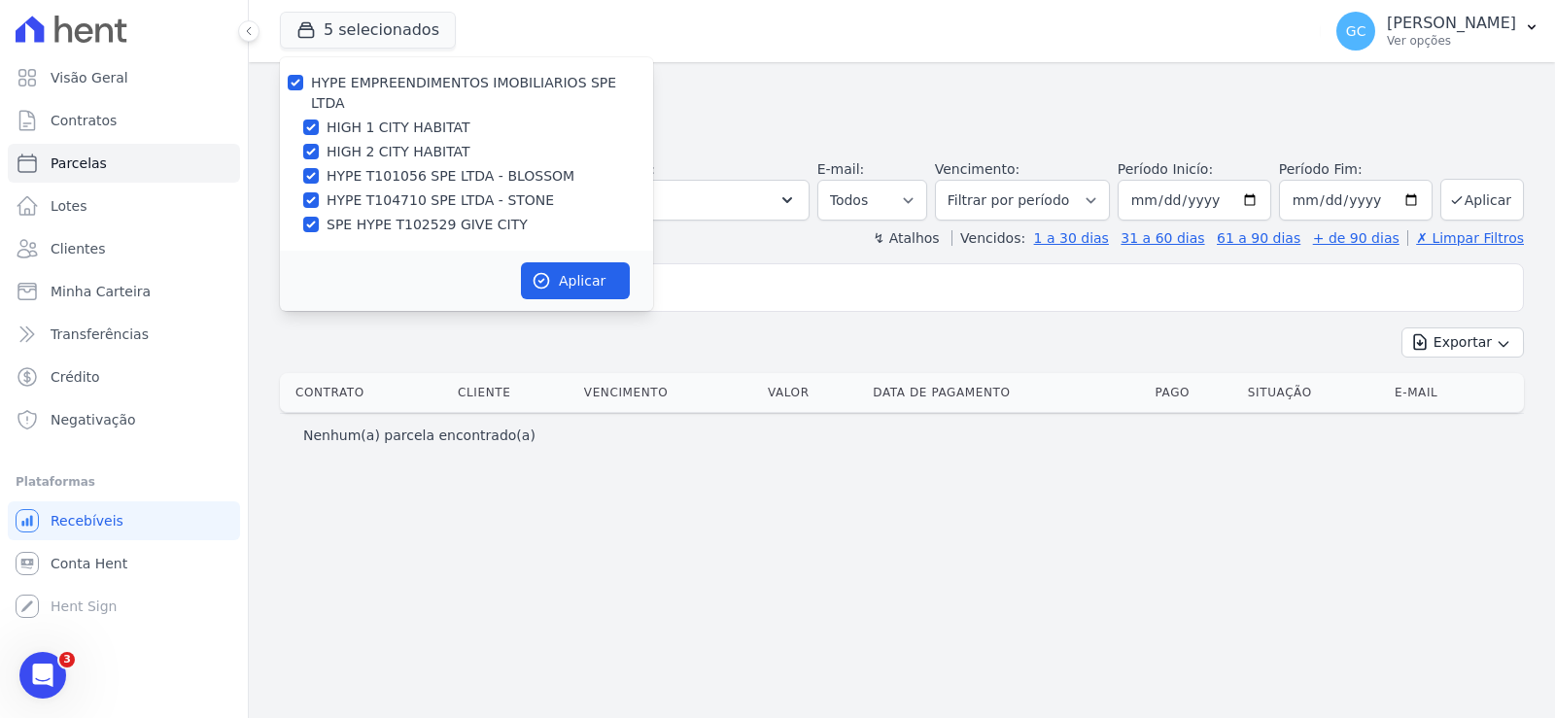
click at [817, 86] on h2 "Parcelas" at bounding box center [902, 95] width 1244 height 35
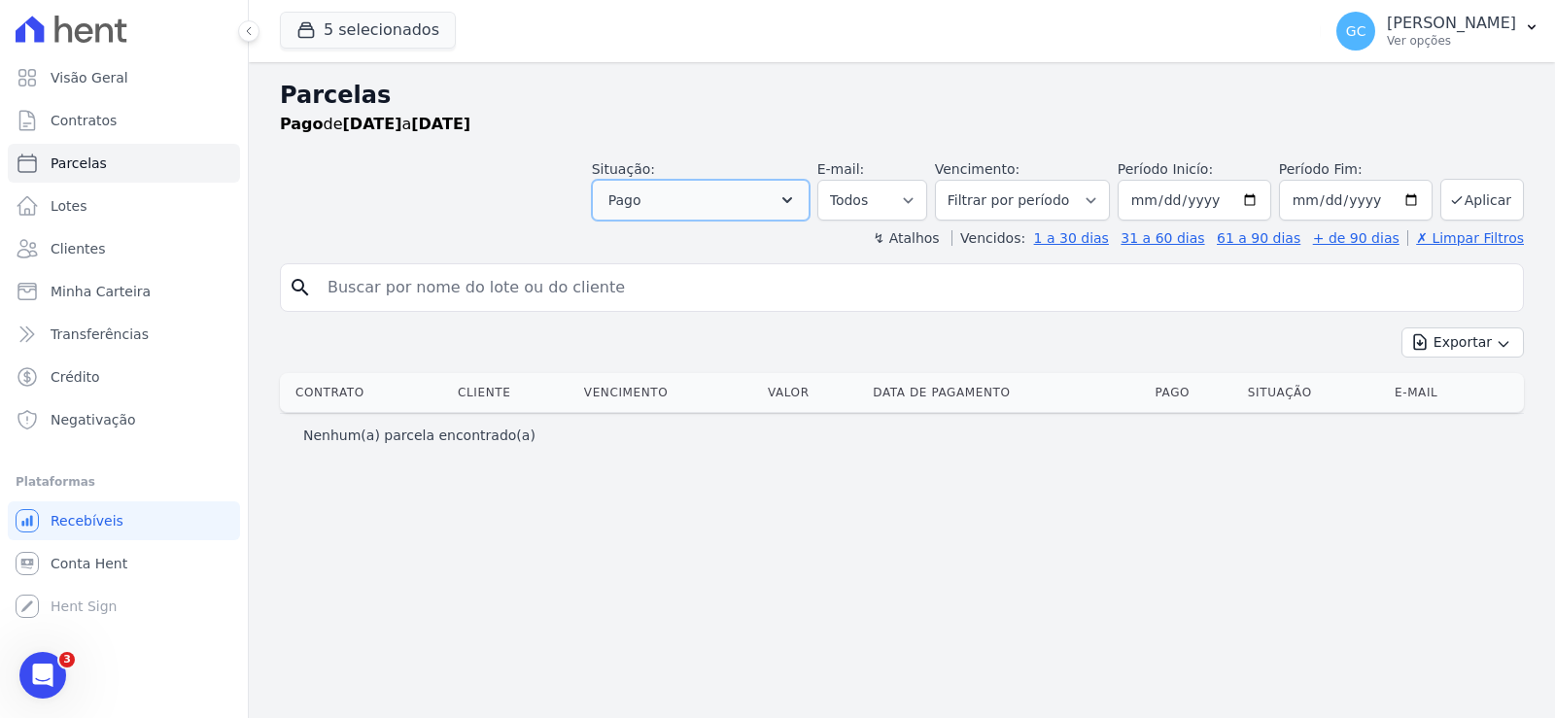
click at [786, 209] on button "Pago" at bounding box center [701, 200] width 218 height 41
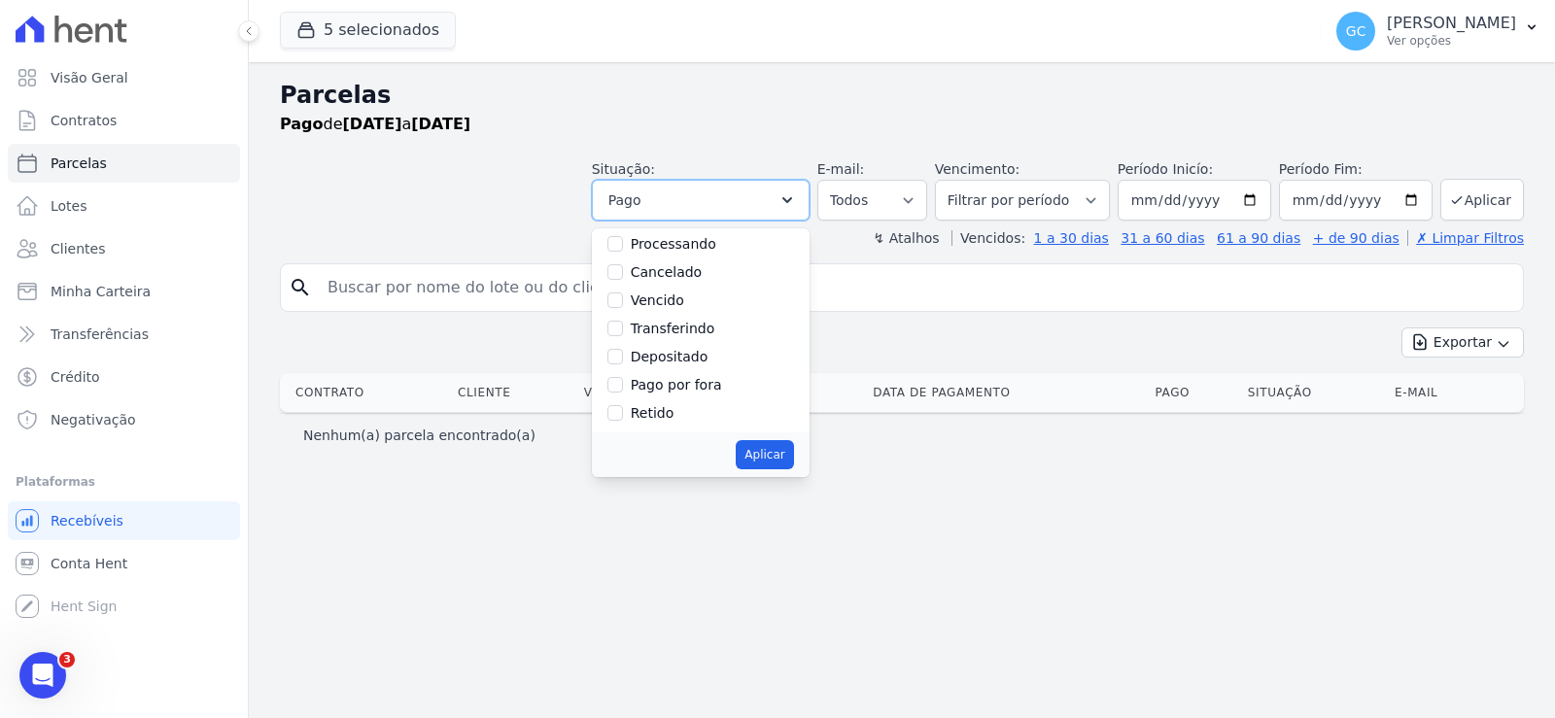
scroll to position [130, 0]
click at [699, 356] on label "Depositado" at bounding box center [670, 354] width 78 height 16
click at [623, 356] on input "Depositado" at bounding box center [616, 354] width 16 height 16
checkbox input "true"
click at [793, 468] on button "Aplicar" at bounding box center [764, 454] width 57 height 29
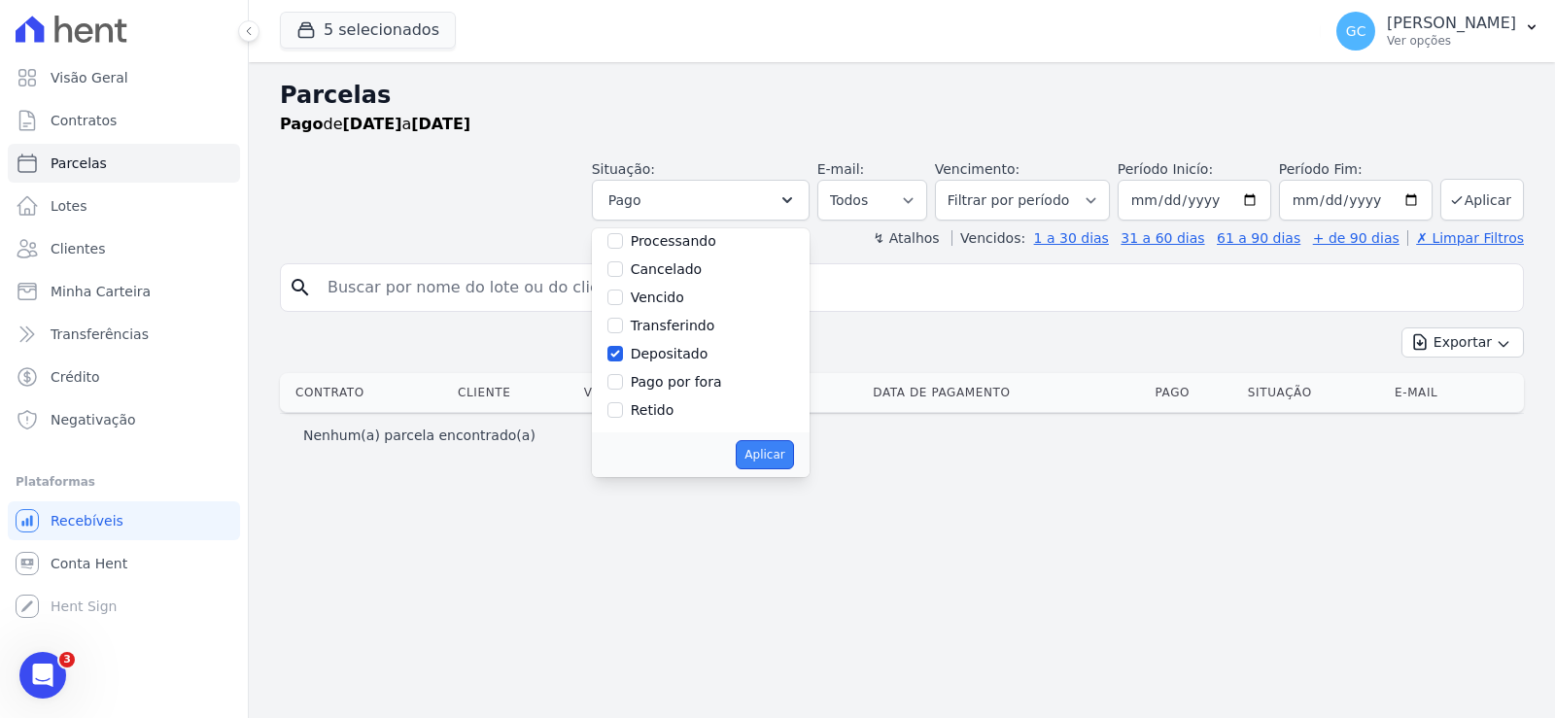
select select "paid"
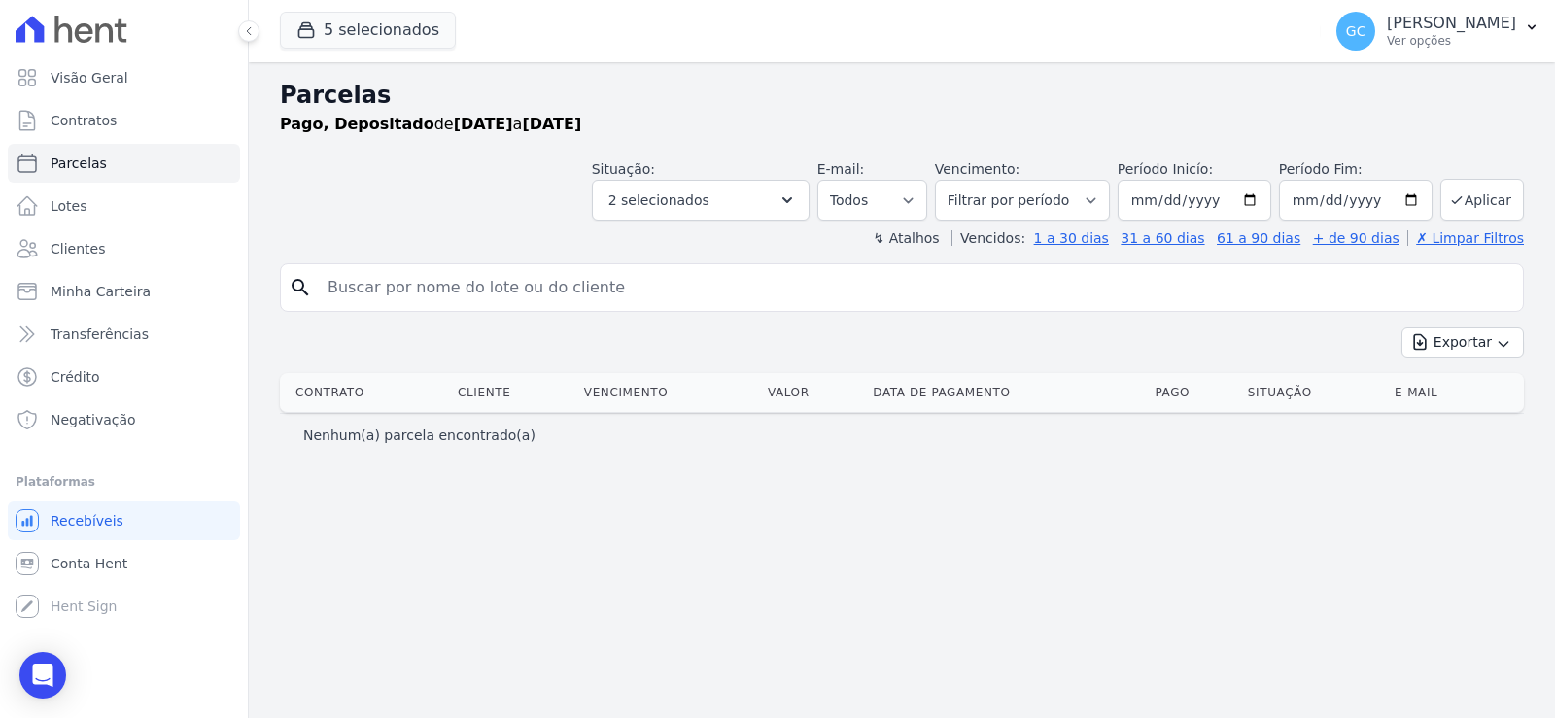
select select
click at [140, 288] on span "Minha Carteira" at bounding box center [101, 291] width 100 height 19
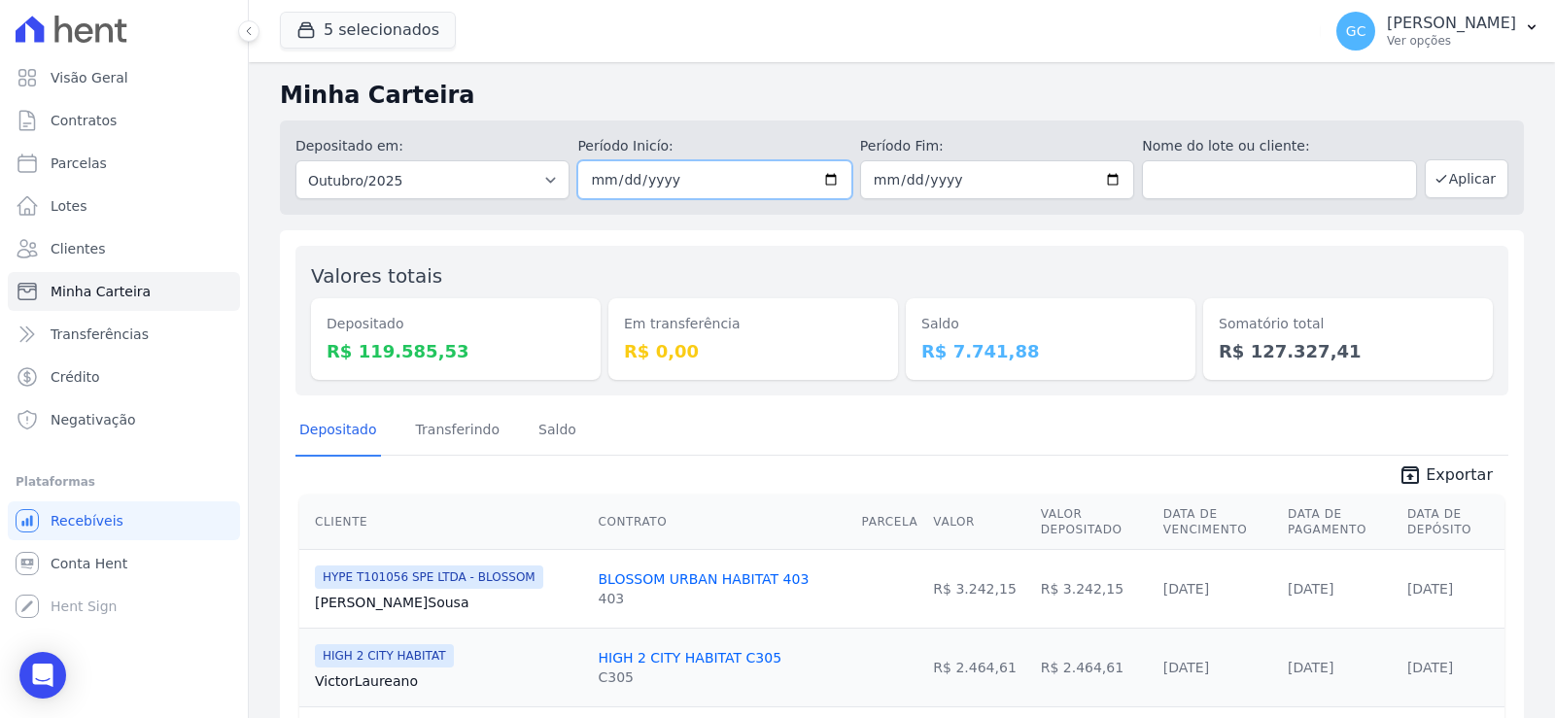
click at [656, 174] on input "2025-10-01" at bounding box center [714, 179] width 274 height 39
click at [829, 178] on input "2025-10-01" at bounding box center [714, 179] width 274 height 39
type input "[DATE]"
click at [913, 179] on input "2025-10-31" at bounding box center [997, 179] width 274 height 39
click at [890, 183] on input "2025-10-31" at bounding box center [997, 179] width 274 height 39
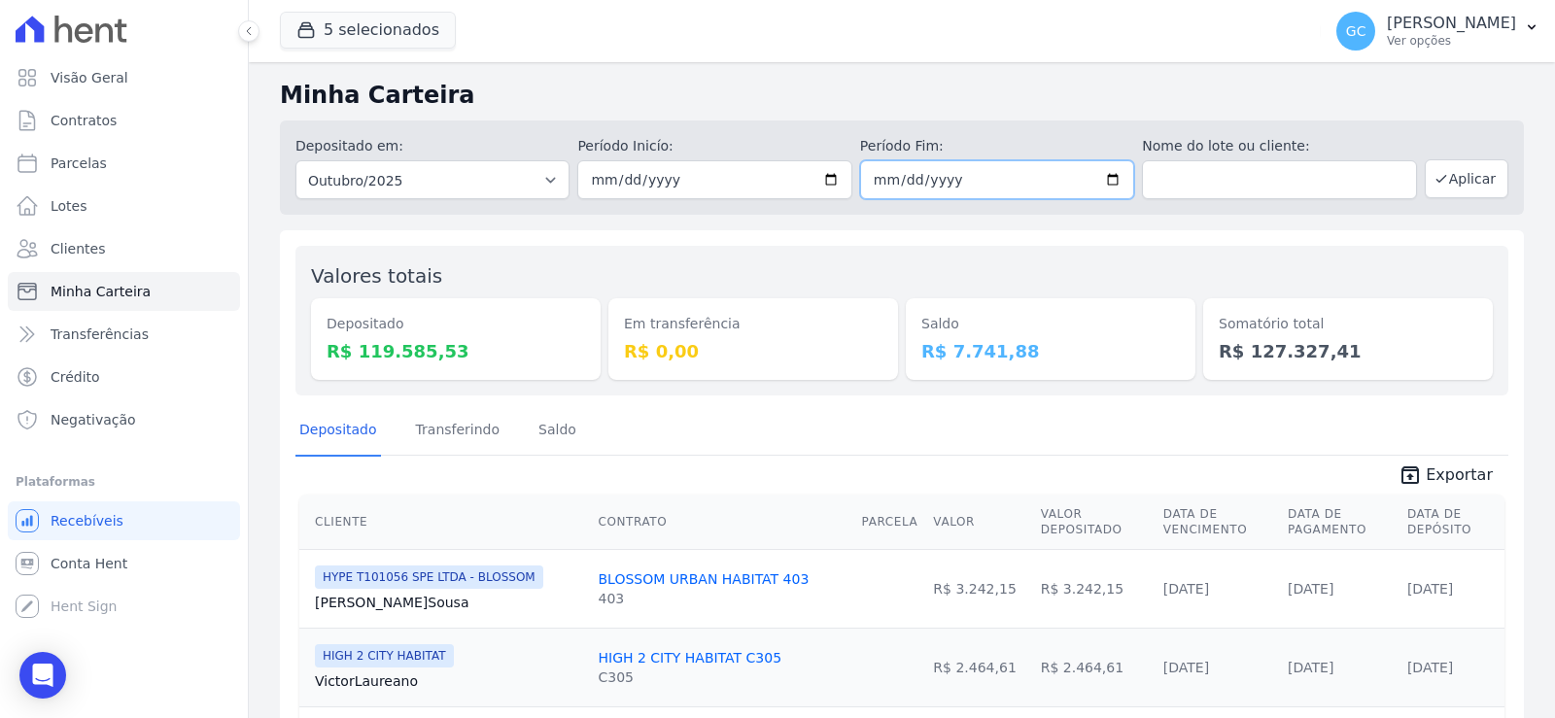
click at [872, 183] on input "2025-10-31" at bounding box center [997, 179] width 274 height 39
click at [1108, 180] on input "2025-10-31" at bounding box center [997, 179] width 274 height 39
type input "[DATE]"
click at [1454, 184] on button "Aplicar" at bounding box center [1467, 178] width 84 height 39
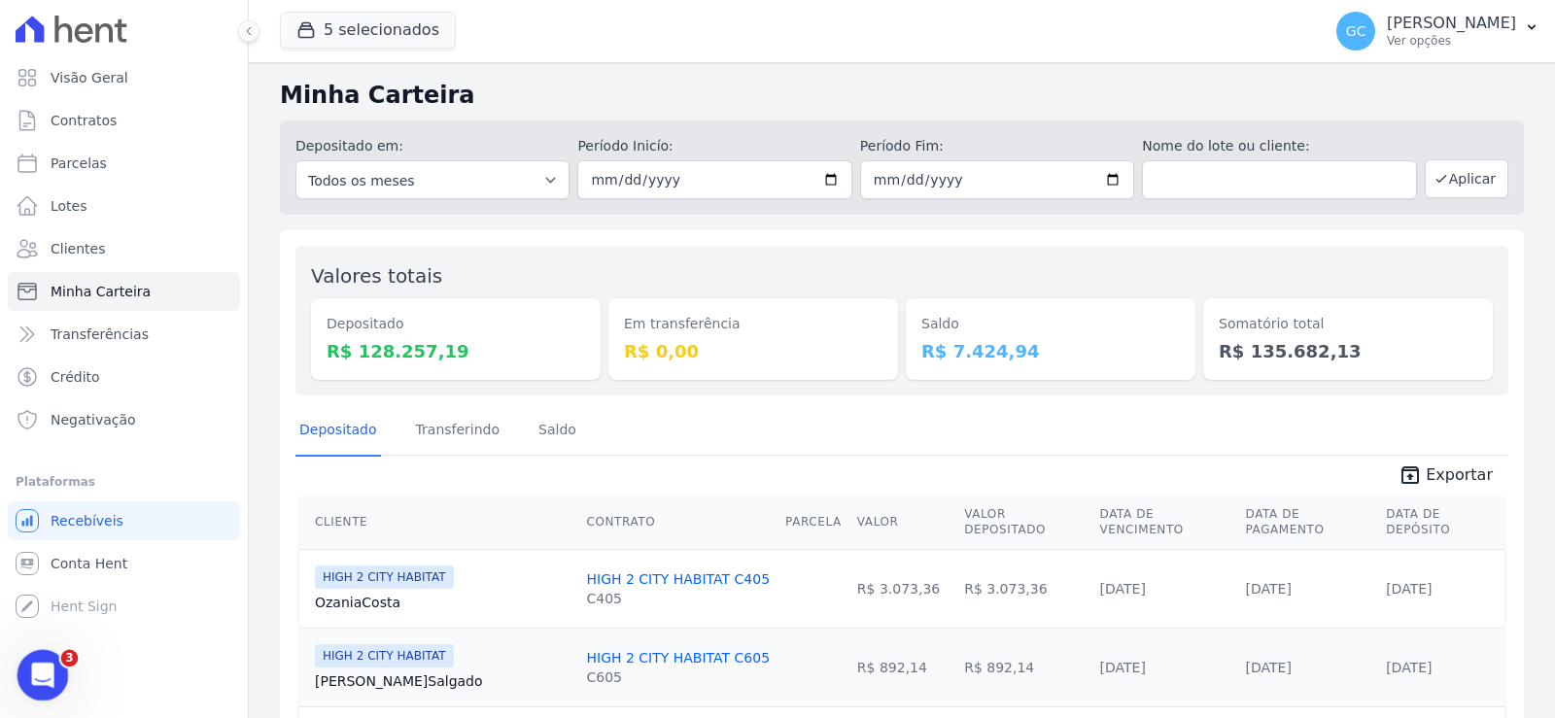
click at [47, 685] on div "Abertura do Messenger da Intercom" at bounding box center [40, 673] width 64 height 64
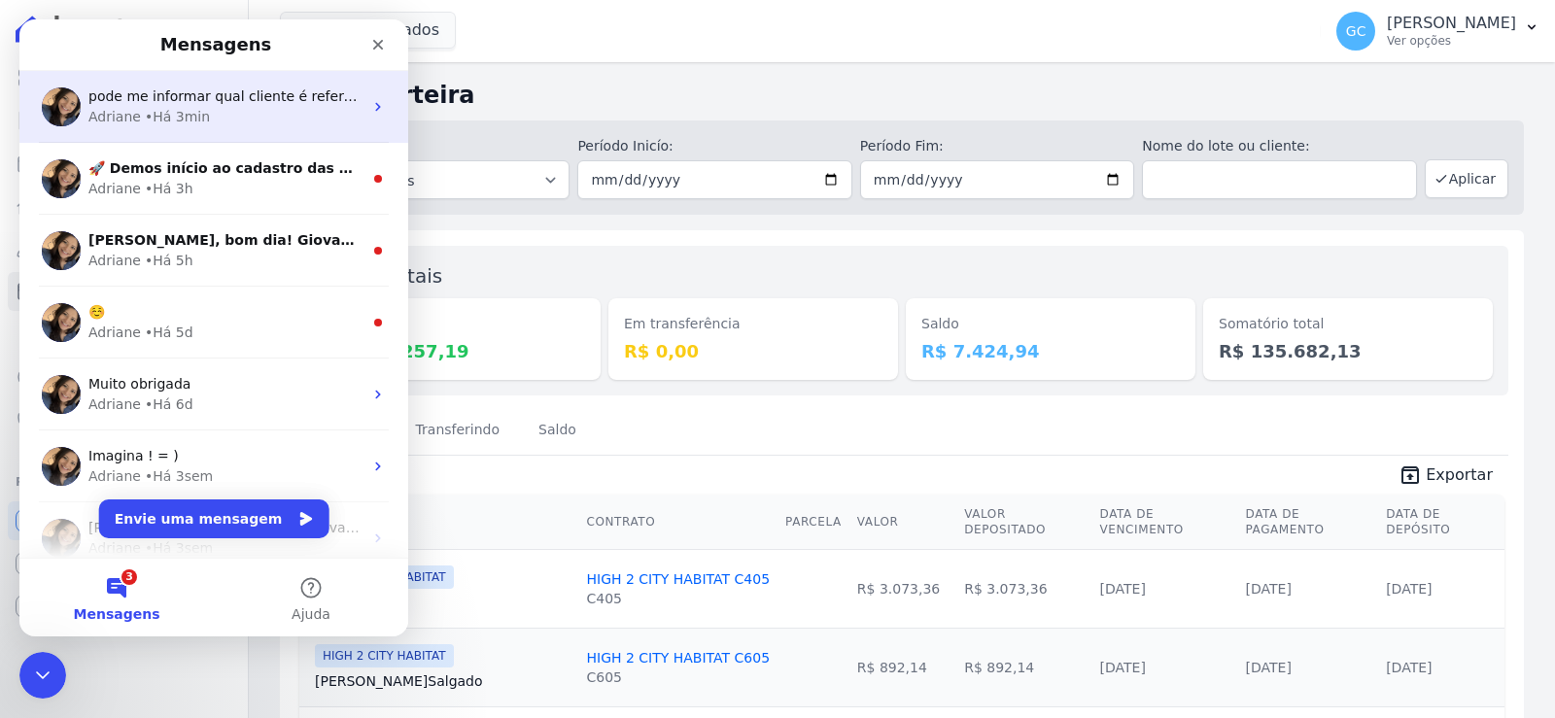
click at [177, 104] on span "pode me informar qual cliente é referente?" at bounding box center [235, 96] width 294 height 16
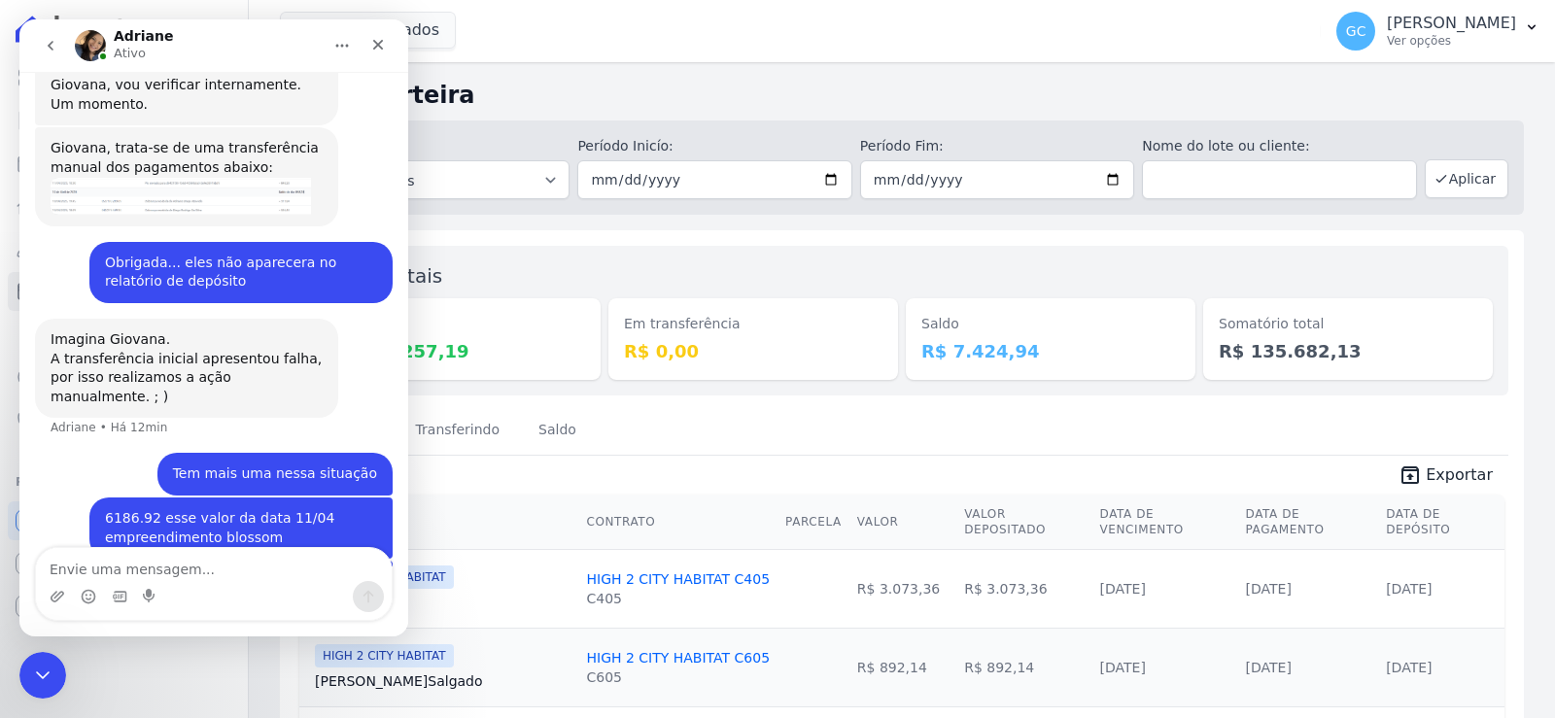
scroll to position [713, 0]
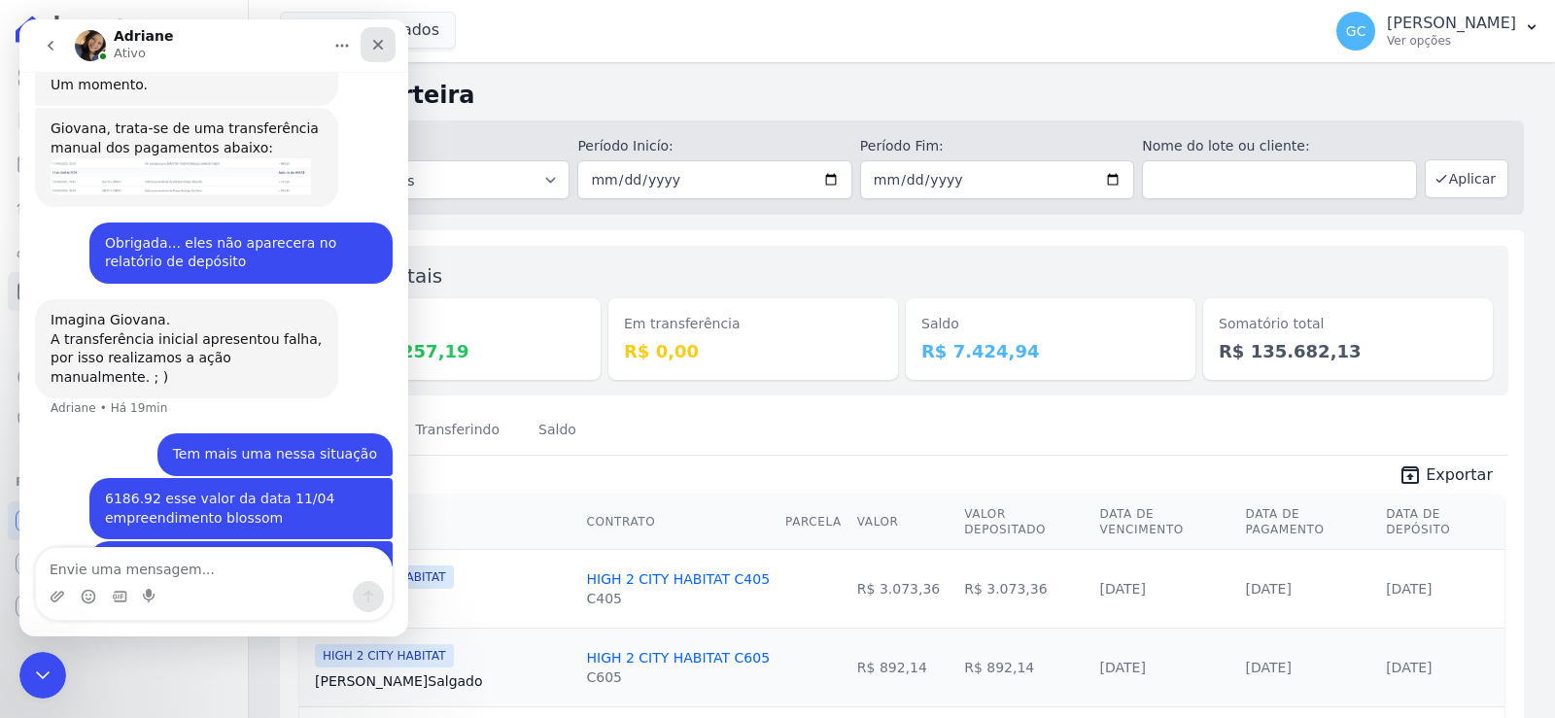
click at [379, 53] on div "Fechar" at bounding box center [378, 44] width 35 height 35
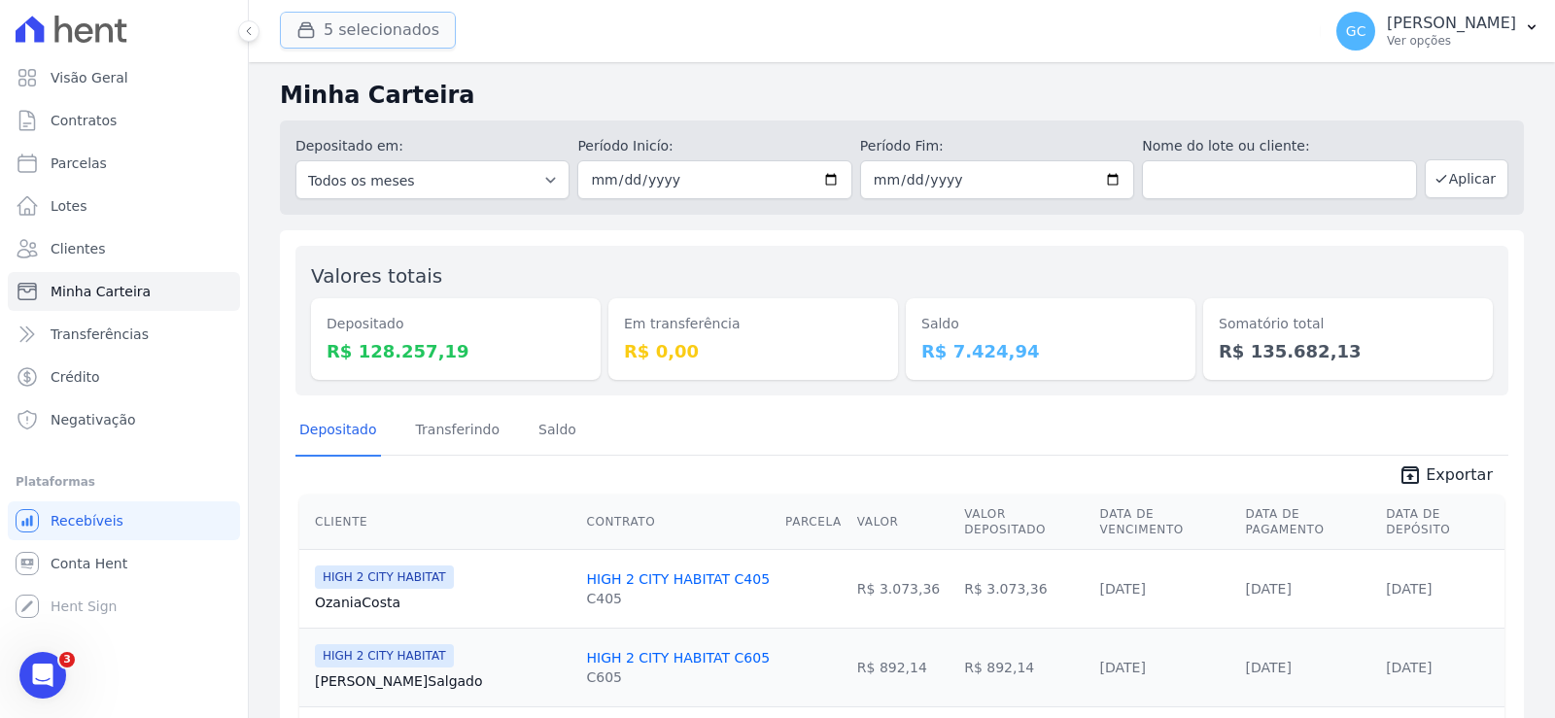
click at [373, 23] on button "5 selecionados" at bounding box center [368, 30] width 176 height 37
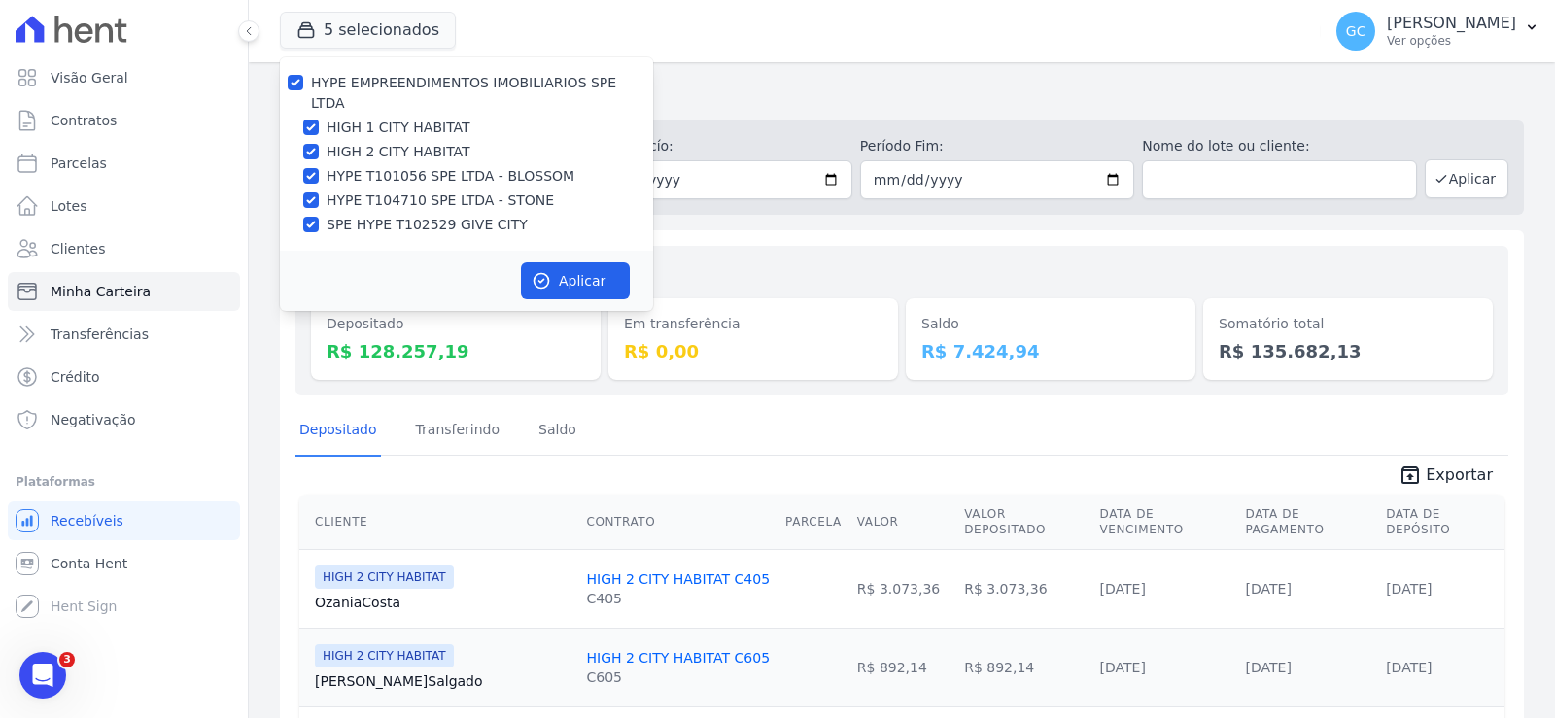
click at [367, 118] on label "HIGH 1 CITY HABITAT" at bounding box center [399, 128] width 144 height 20
click at [319, 120] on input "HIGH 1 CITY HABITAT" at bounding box center [311, 128] width 16 height 16
checkbox input "false"
click at [352, 78] on label "HYPE EMPREENDIMENTOS IMOBILIARIOS SPE LTDA" at bounding box center [463, 93] width 305 height 36
click at [303, 78] on input "HYPE EMPREENDIMENTOS IMOBILIARIOS SPE LTDA" at bounding box center [296, 83] width 16 height 16
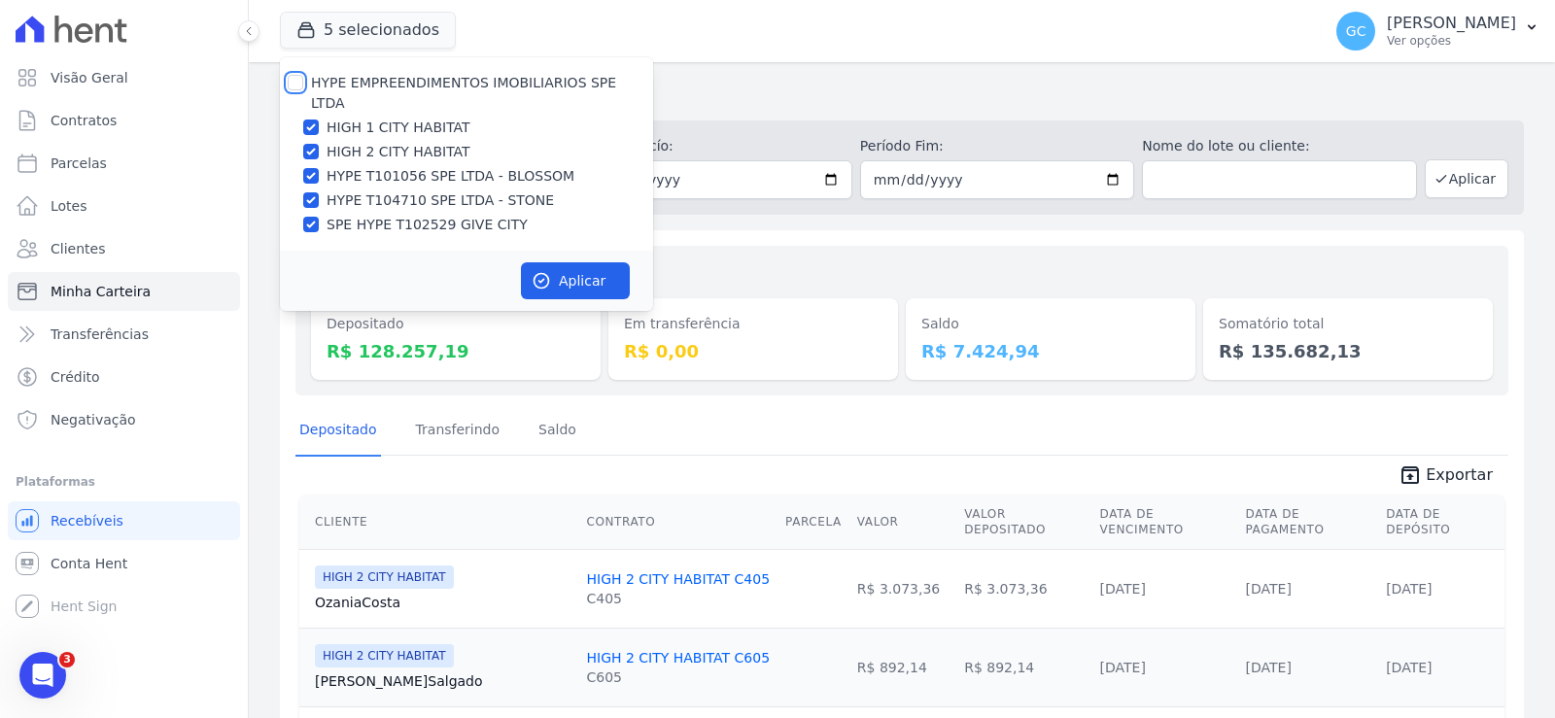
checkbox input "true"
click at [350, 78] on label "HYPE EMPREENDIMENTOS IMOBILIARIOS SPE LTDA" at bounding box center [463, 93] width 305 height 36
click at [303, 78] on input "HYPE EMPREENDIMENTOS IMOBILIARIOS SPE LTDA" at bounding box center [296, 83] width 16 height 16
checkbox input "false"
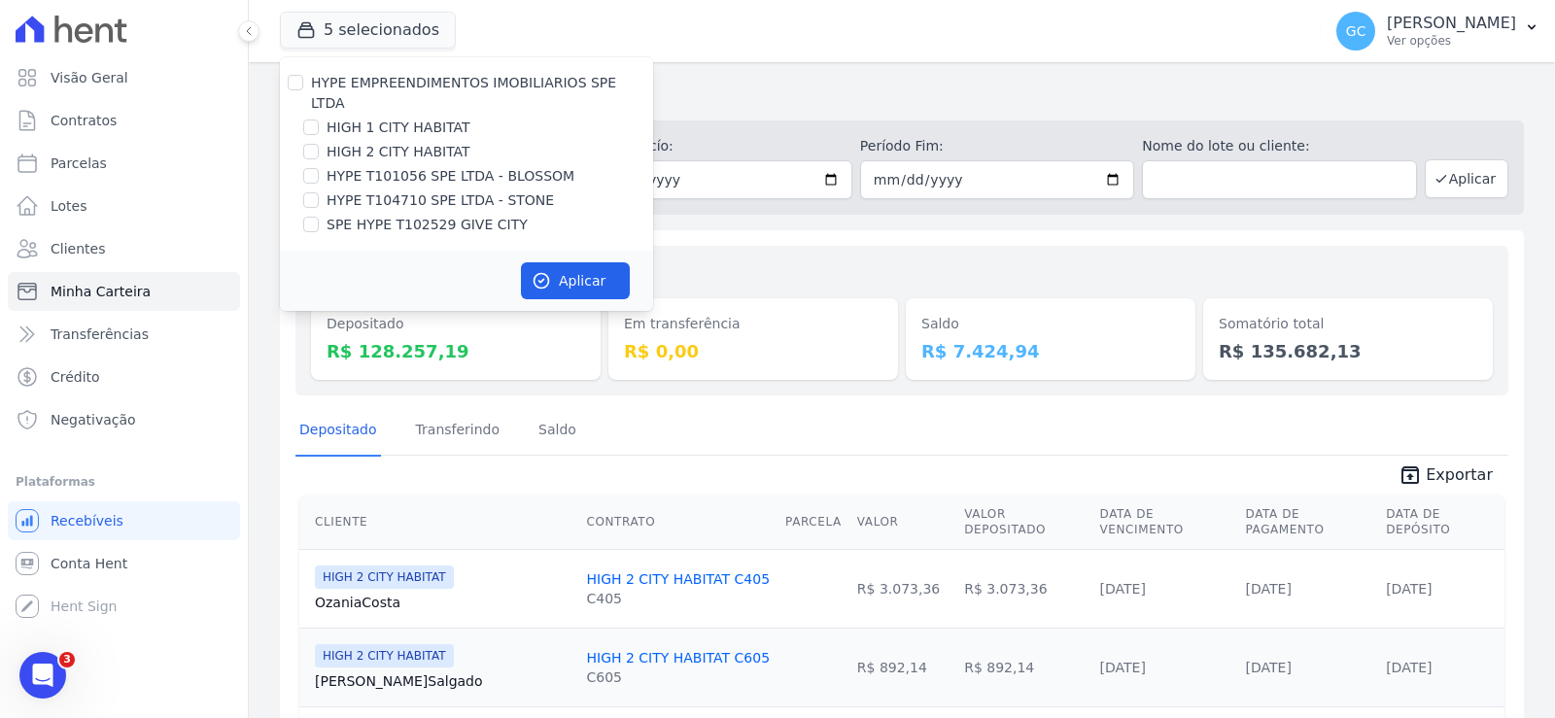
checkbox input "false"
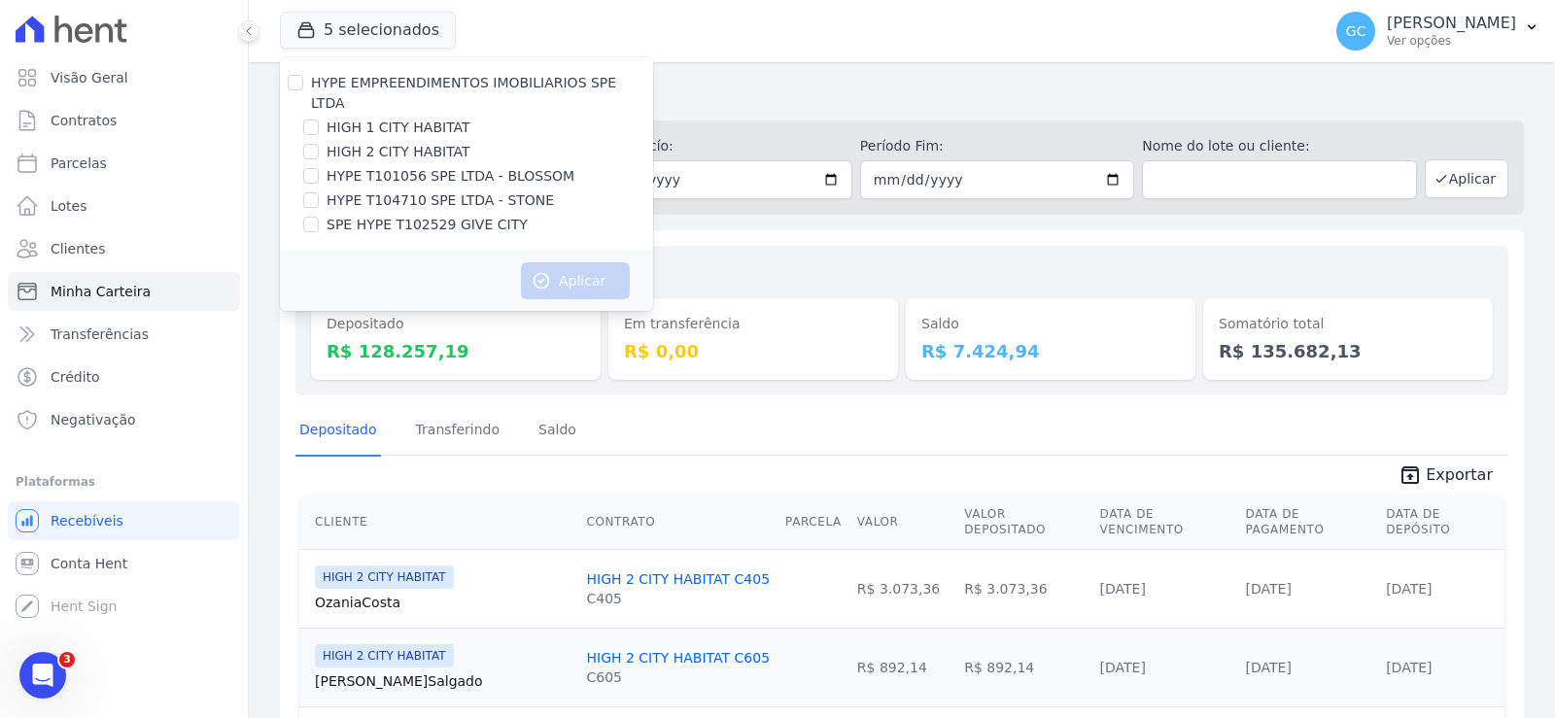
click at [411, 166] on label "HYPE T101056 SPE LTDA - BLOSSOM" at bounding box center [451, 176] width 248 height 20
click at [319, 168] on input "HYPE T101056 SPE LTDA - BLOSSOM" at bounding box center [311, 176] width 16 height 16
checkbox input "true"
click at [573, 262] on button "Aplicar" at bounding box center [575, 280] width 109 height 37
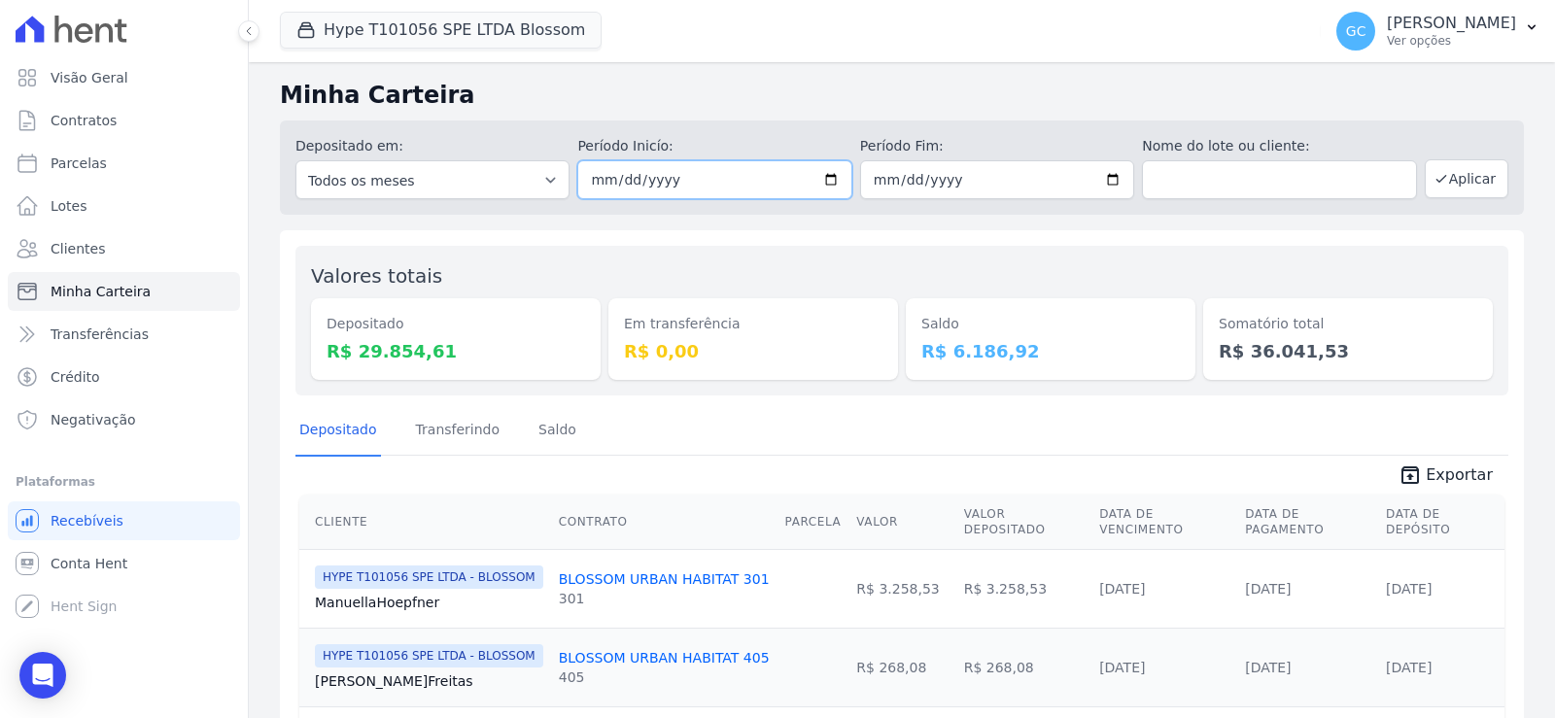
click at [830, 177] on input "2025-03-01" at bounding box center [714, 179] width 274 height 39
type input "[DATE]"
click at [1098, 175] on input "2025-04-30" at bounding box center [997, 179] width 274 height 39
type input "[DATE]"
click at [1462, 176] on button "Aplicar" at bounding box center [1467, 178] width 84 height 39
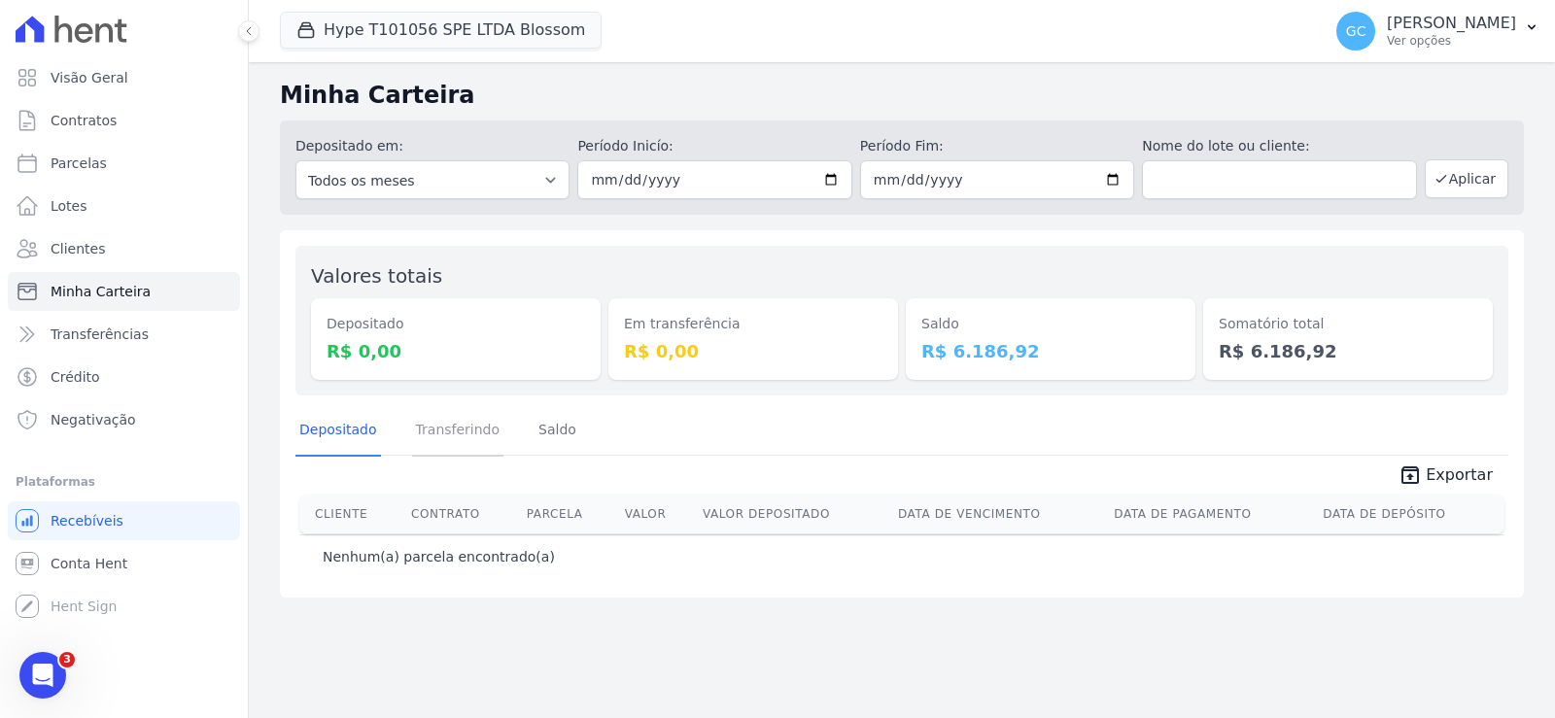
click at [451, 421] on link "Transferindo" at bounding box center [458, 431] width 92 height 51
click at [538, 428] on link "Saldo" at bounding box center [558, 431] width 46 height 51
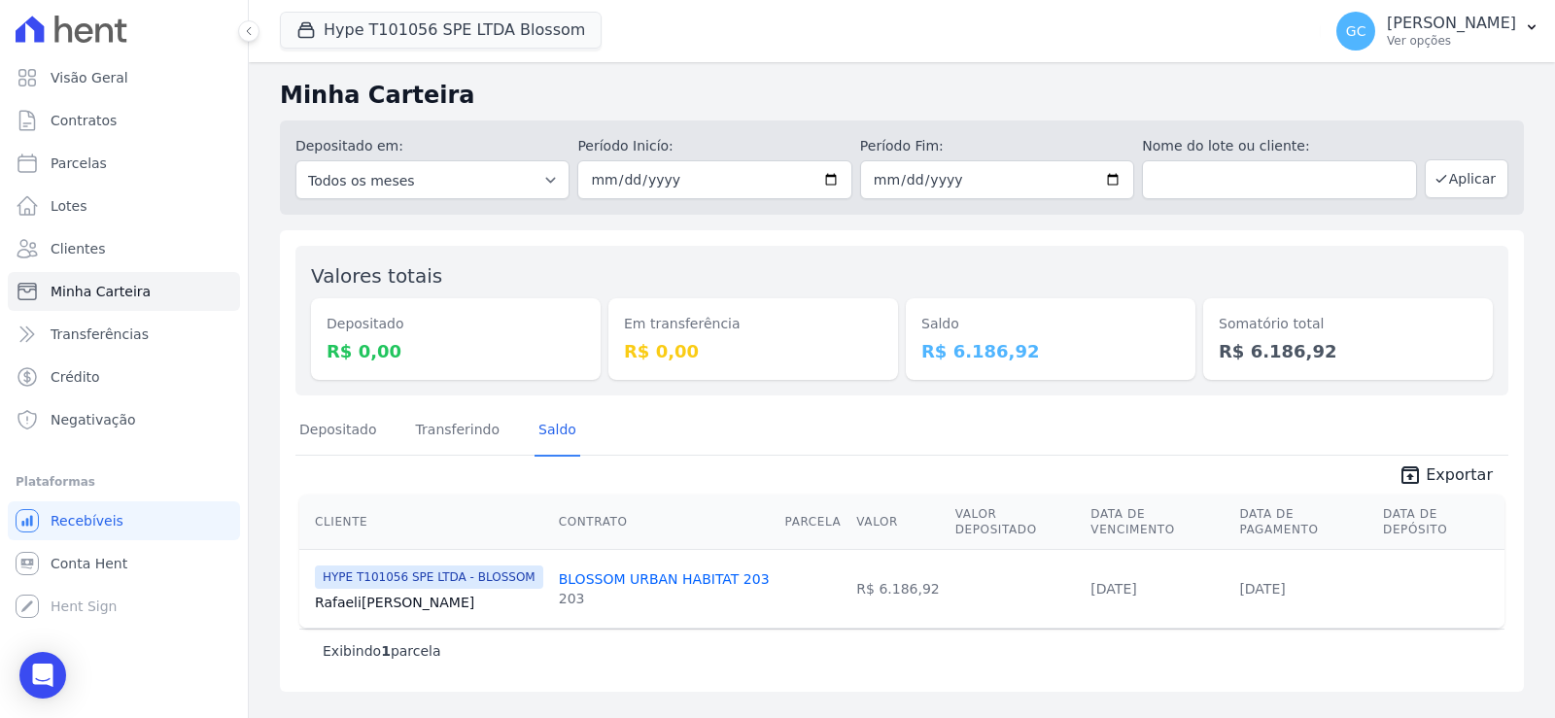
click at [711, 591] on div "203" at bounding box center [664, 598] width 211 height 19
click at [1259, 581] on link "[DATE]" at bounding box center [1263, 589] width 46 height 16
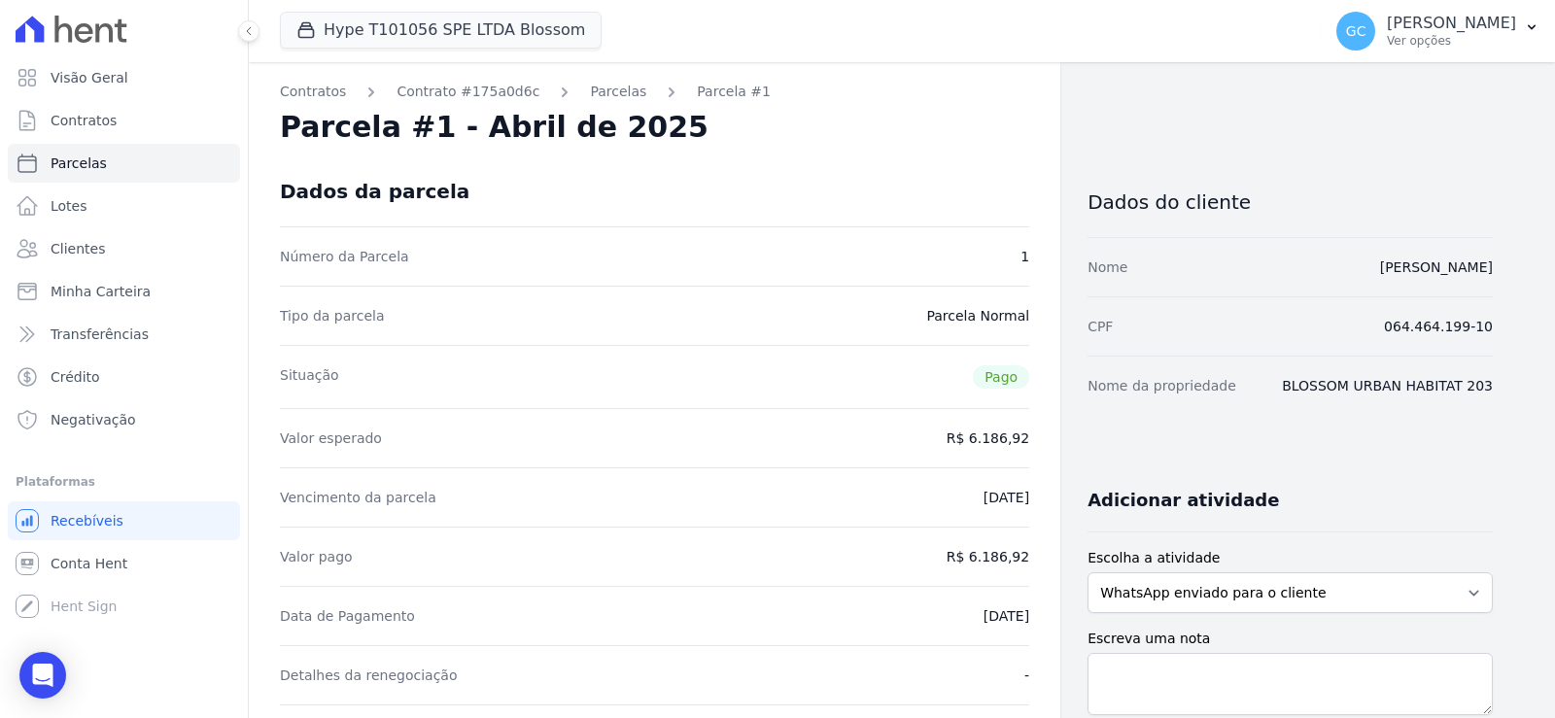
drag, startPoint x: 1293, startPoint y: 270, endPoint x: 1504, endPoint y: 275, distance: 211.0
click at [1504, 275] on div "Contratos Contrato #175a0d6c [GEOGRAPHIC_DATA] Parcela #1 Parcela #1 - Abril de…" at bounding box center [887, 717] width 1276 height 1310
copy link "[PERSON_NAME]"
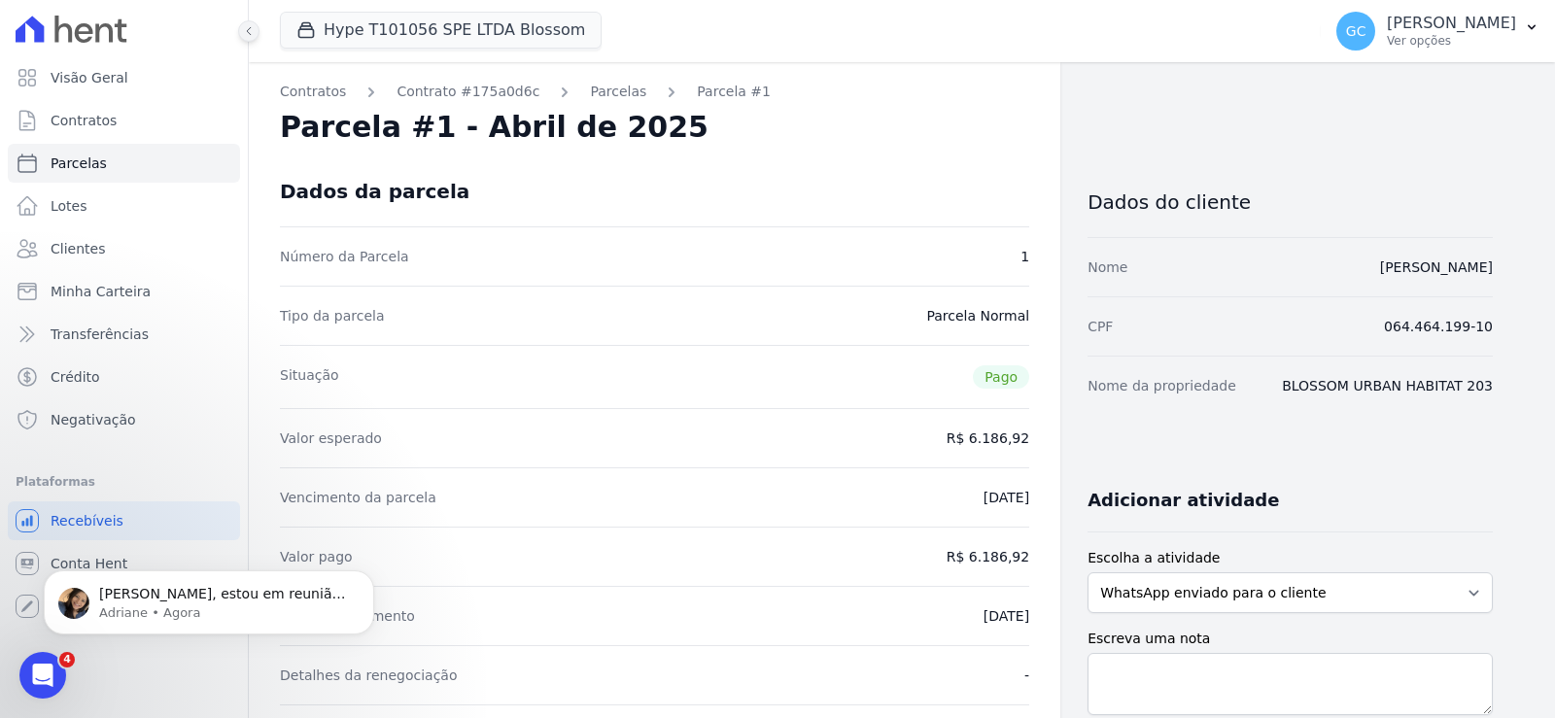
click at [254, 30] on icon at bounding box center [249, 31] width 12 height 12
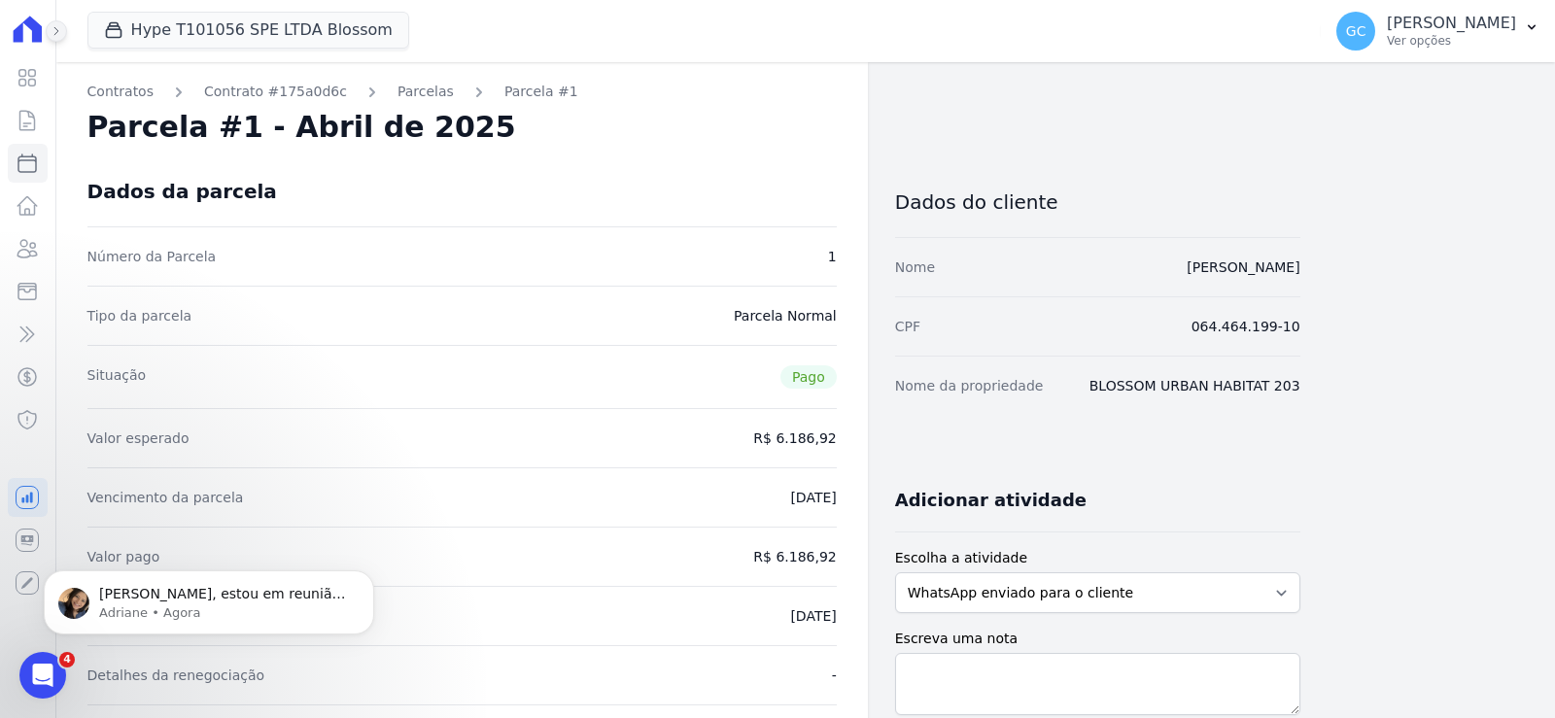
click at [61, 36] on icon at bounding box center [57, 31] width 12 height 12
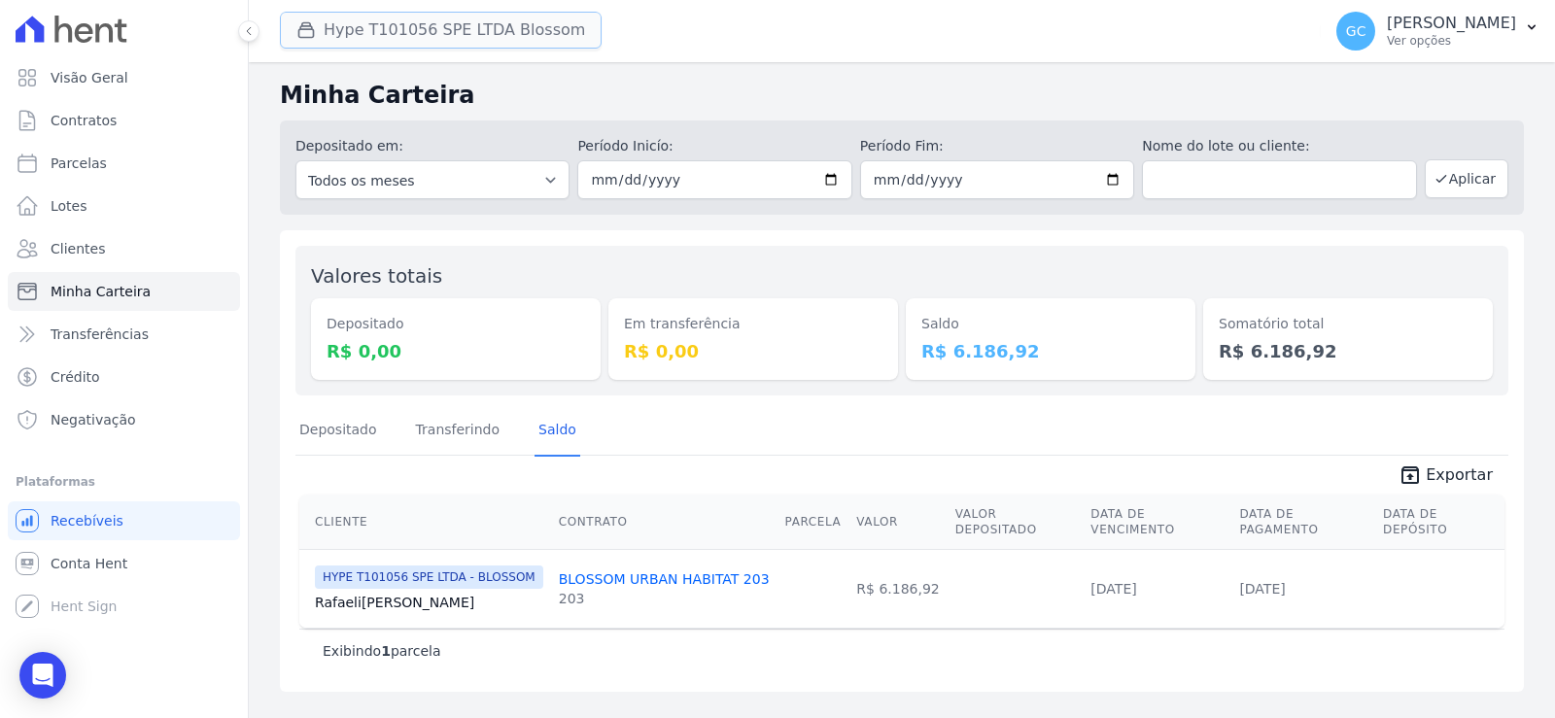
click at [356, 34] on button "Hype T101056 SPE LTDA Blossom" at bounding box center [441, 30] width 322 height 37
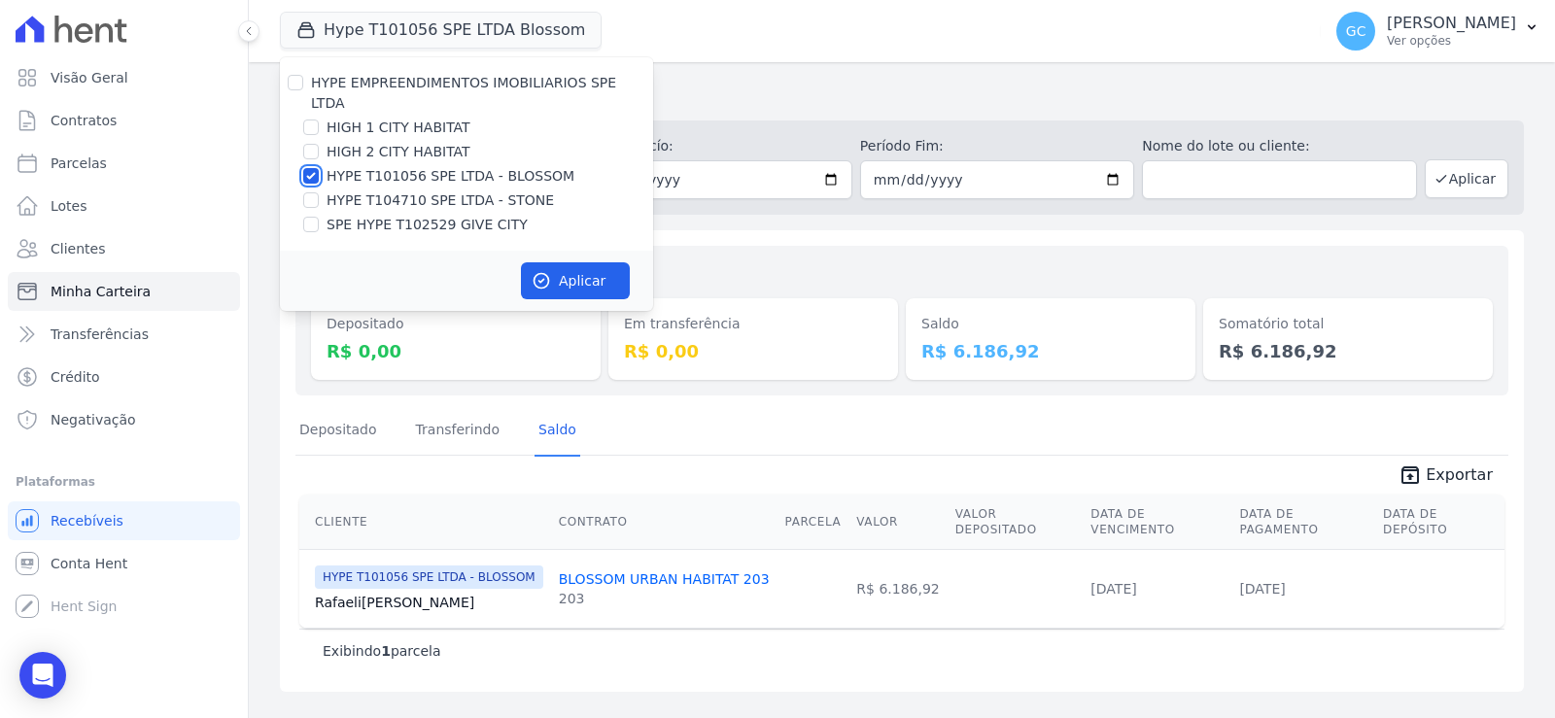
click at [313, 168] on input "HYPE T101056 SPE LTDA - BLOSSOM" at bounding box center [311, 176] width 16 height 16
checkbox input "false"
click at [315, 192] on input "HYPE T104710 SPE LTDA - STONE" at bounding box center [311, 200] width 16 height 16
checkbox input "true"
click at [564, 264] on button "Aplicar" at bounding box center [575, 280] width 109 height 37
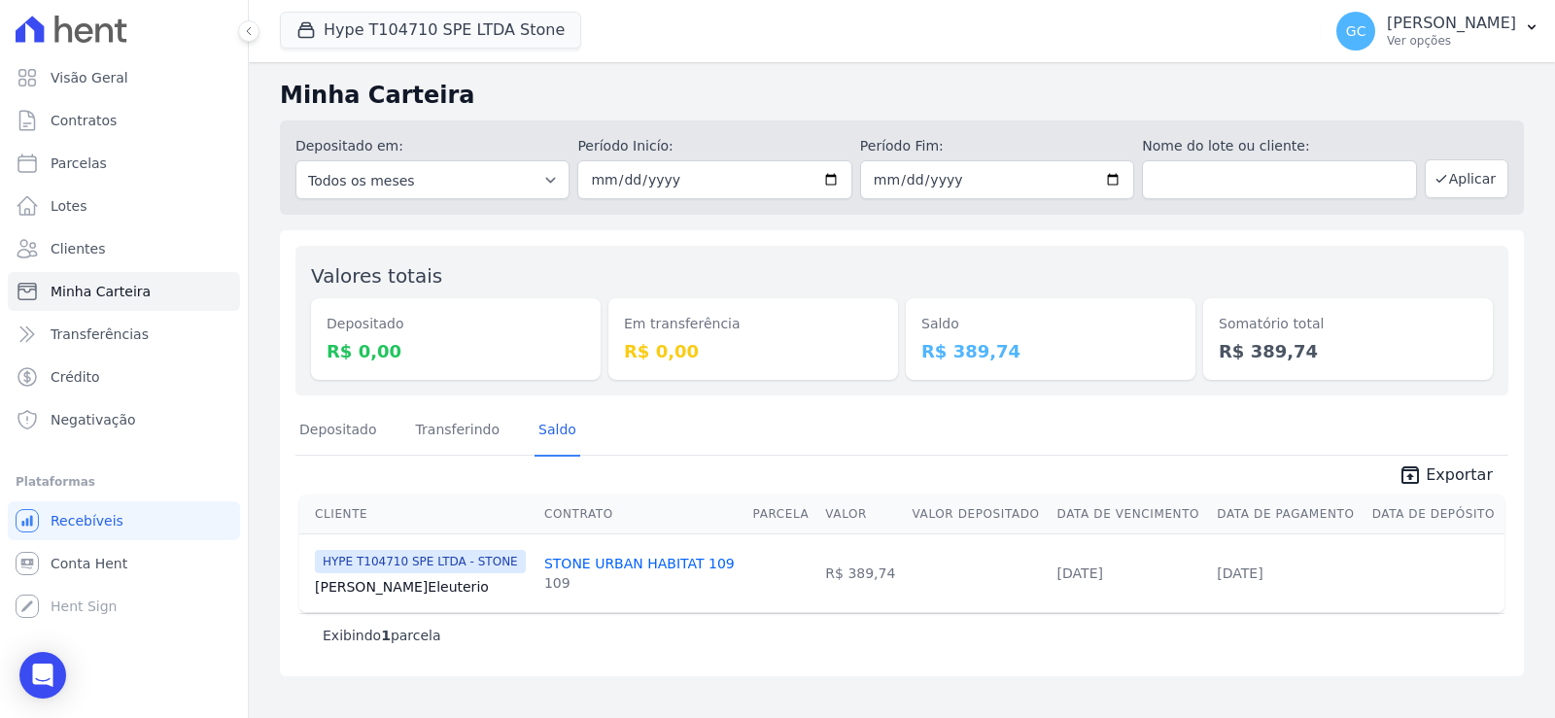
drag, startPoint x: 437, startPoint y: 609, endPoint x: 303, endPoint y: 581, distance: 136.9
click at [303, 581] on td "HYPE T104710 SPE LTDA - STONE [PERSON_NAME] Eleuterio" at bounding box center [417, 573] width 237 height 79
copy link "[PERSON_NAME]"
click at [978, 571] on td at bounding box center [977, 573] width 145 height 79
click at [665, 560] on link "STONE URBAN HABITAT 109" at bounding box center [639, 564] width 191 height 16
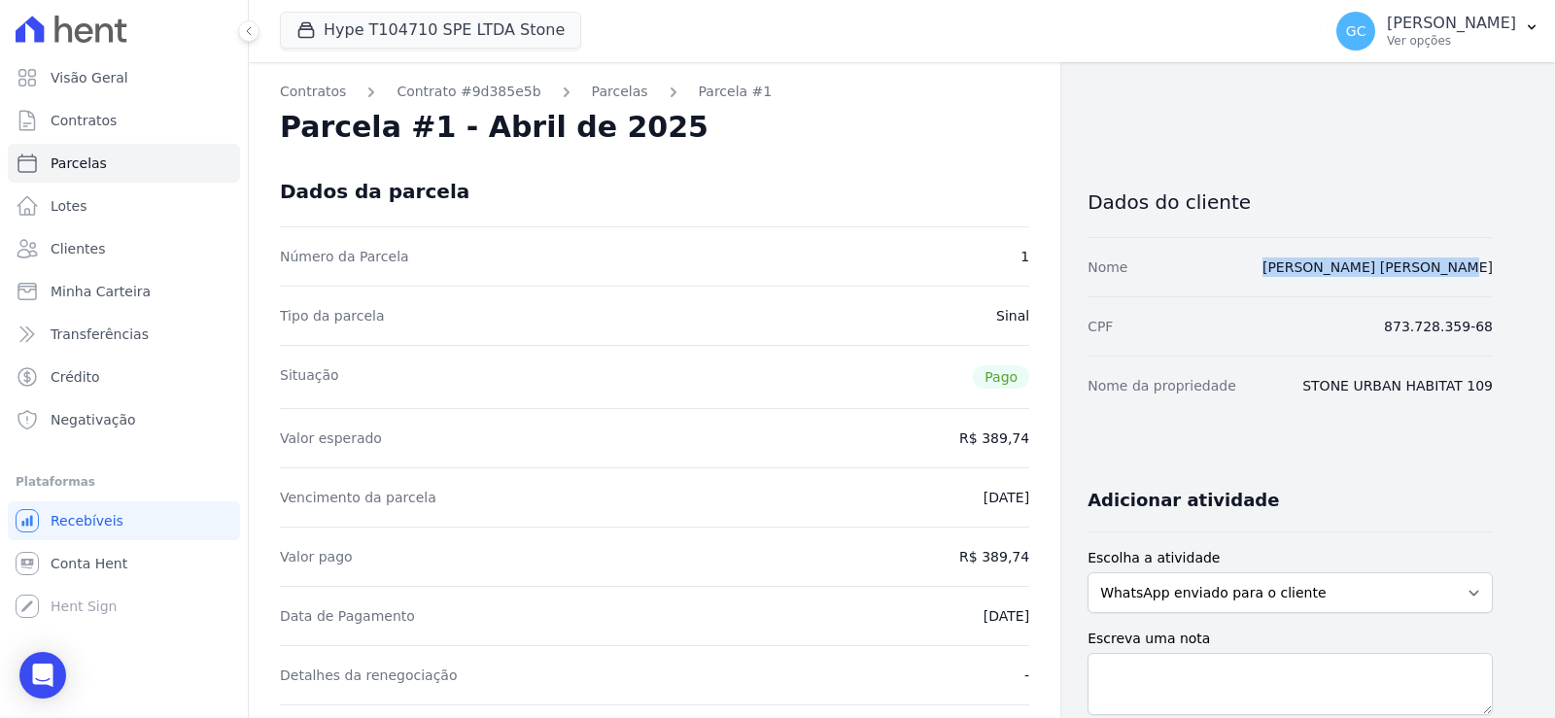
drag, startPoint x: 1338, startPoint y: 269, endPoint x: 1499, endPoint y: 271, distance: 161.4
copy link "[PERSON_NAME] [PERSON_NAME]"
